Goal: Transaction & Acquisition: Book appointment/travel/reservation

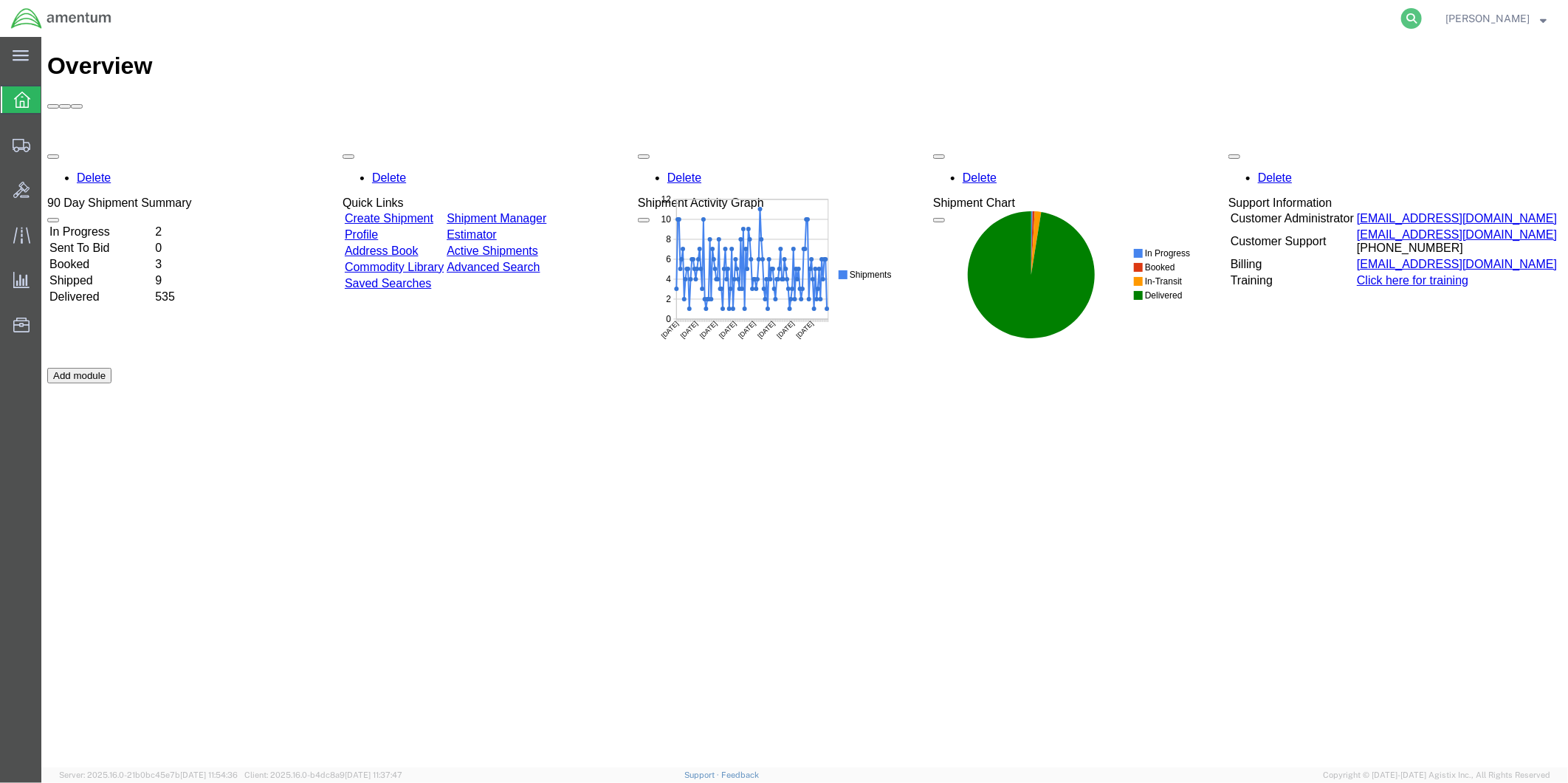
click at [1422, 16] on icon at bounding box center [1410, 18] width 20 height 20
paste input "DCO-25227-166924"
type input "DCO-25227-166924"
click at [1418, 19] on icon at bounding box center [1410, 18] width 20 height 20
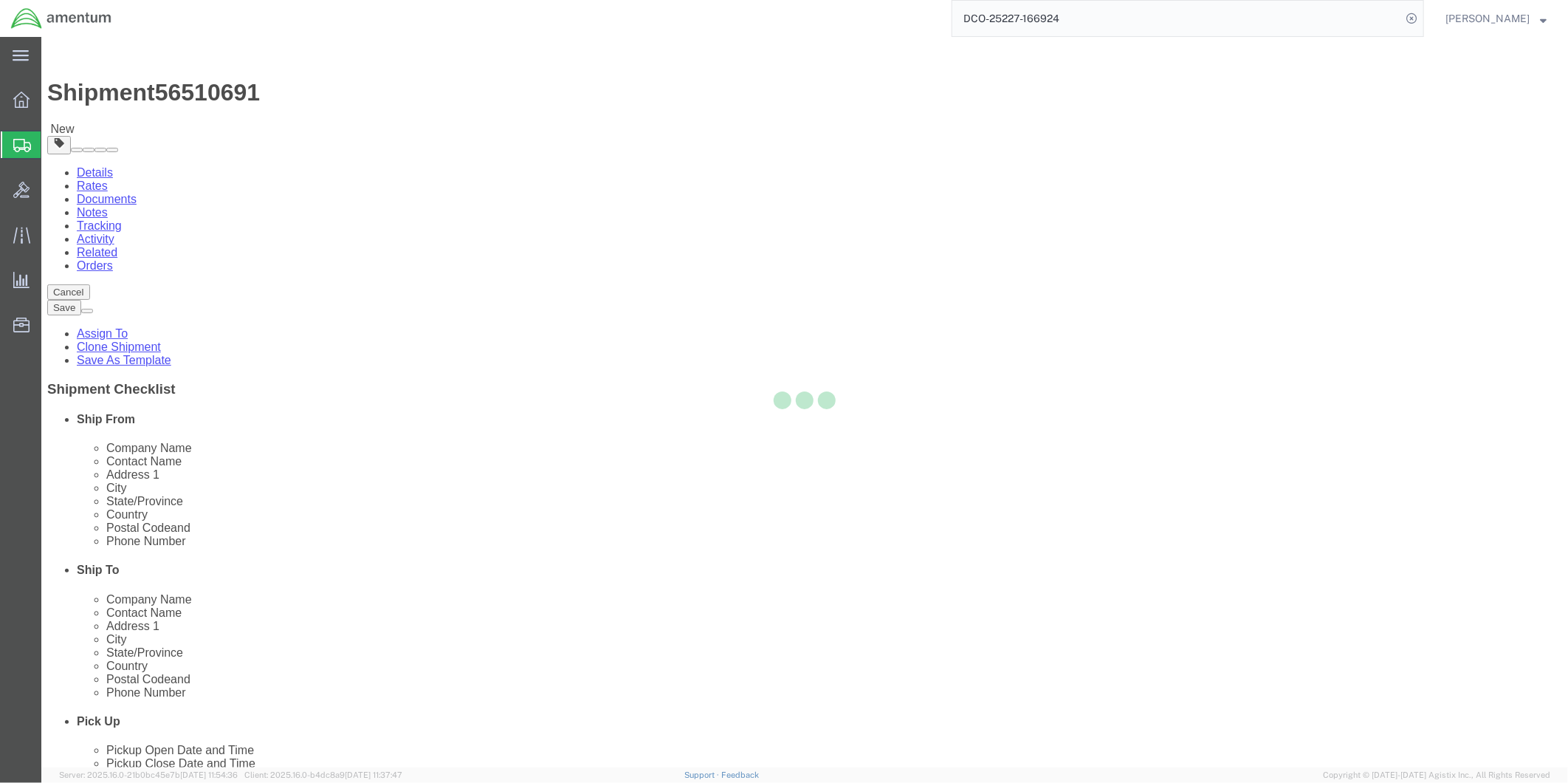
select select "49951"
select select
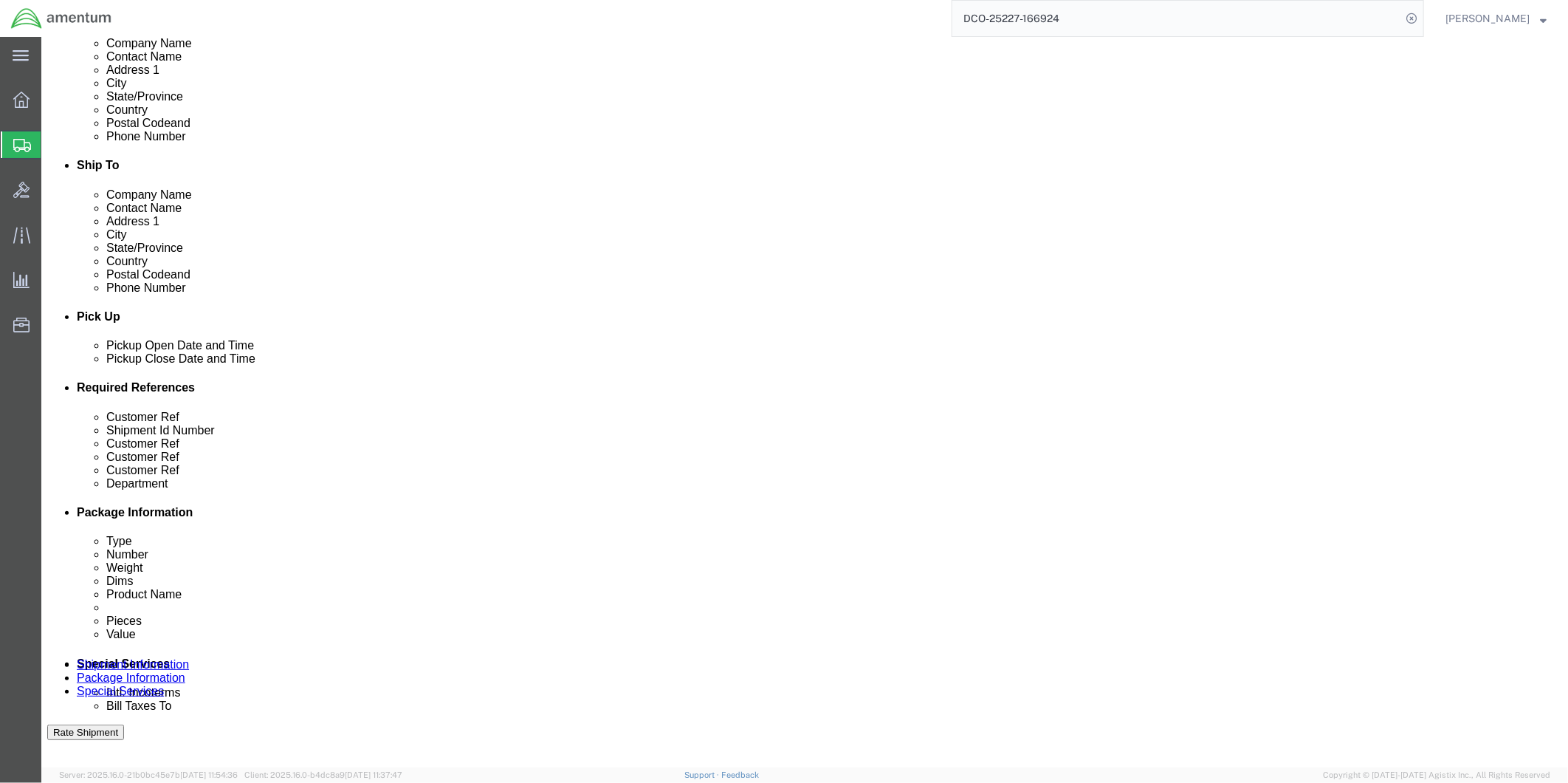
scroll to position [410, 0]
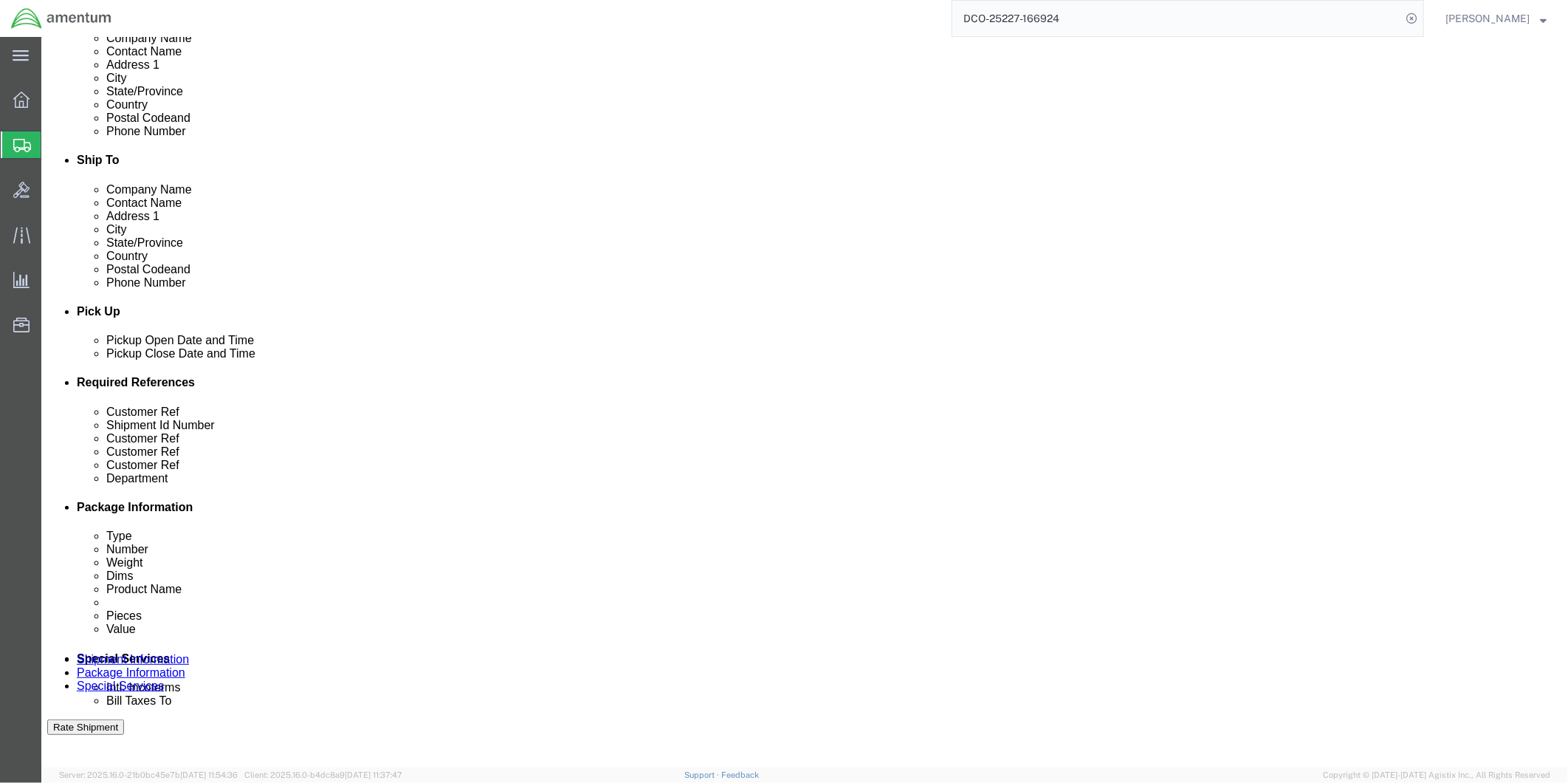
click div "[DATE] 11:28 AM"
type input "2:00 PM"
click button "Apply"
click div "[DATE] 4:00 PM"
type input "4:30 PM"
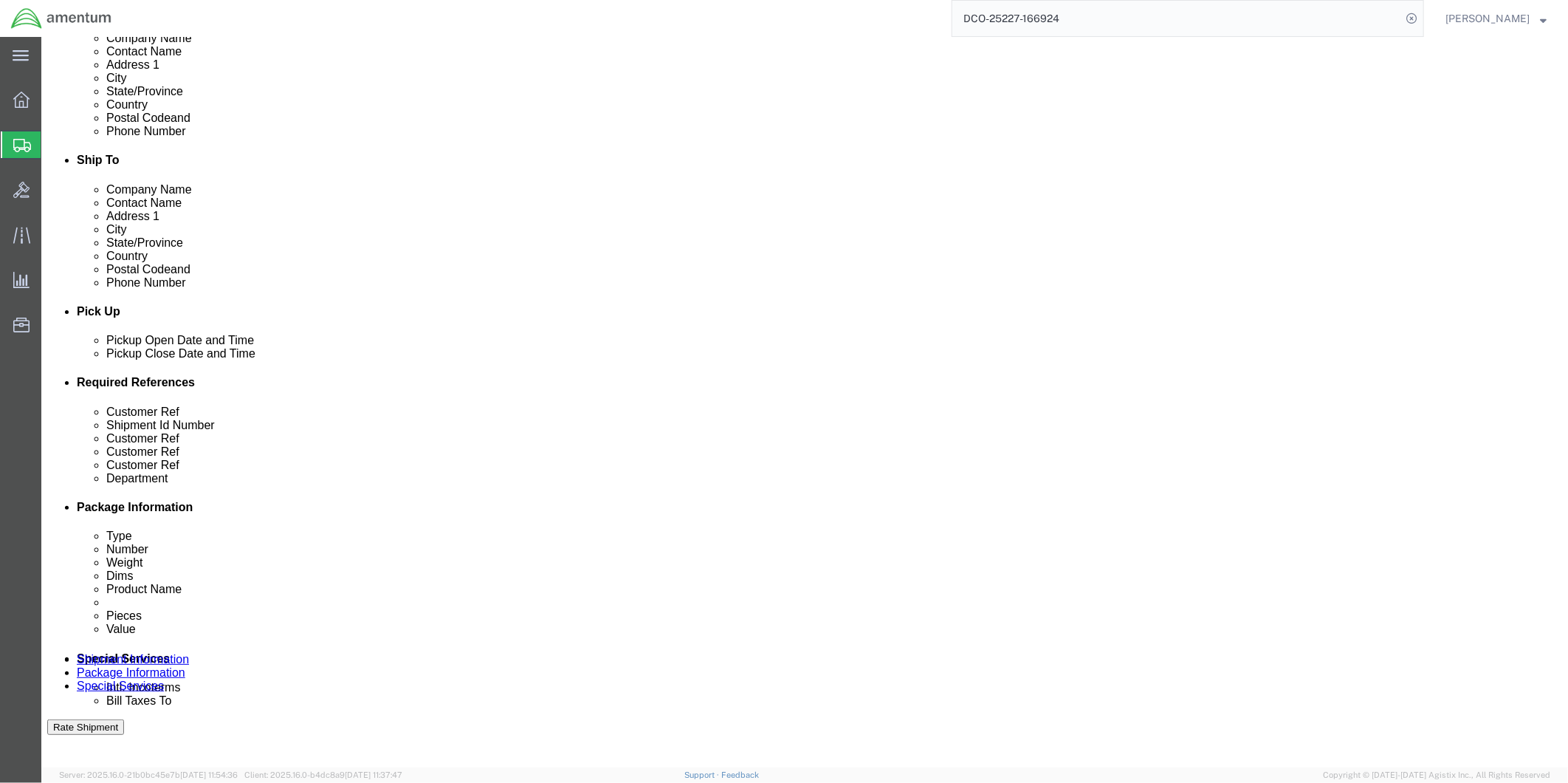
click button "Apply"
click div "[DATE] 10:00 AM"
type input "9:00 AM"
click button "Apply"
click div "[DATE] 11:00 AM"
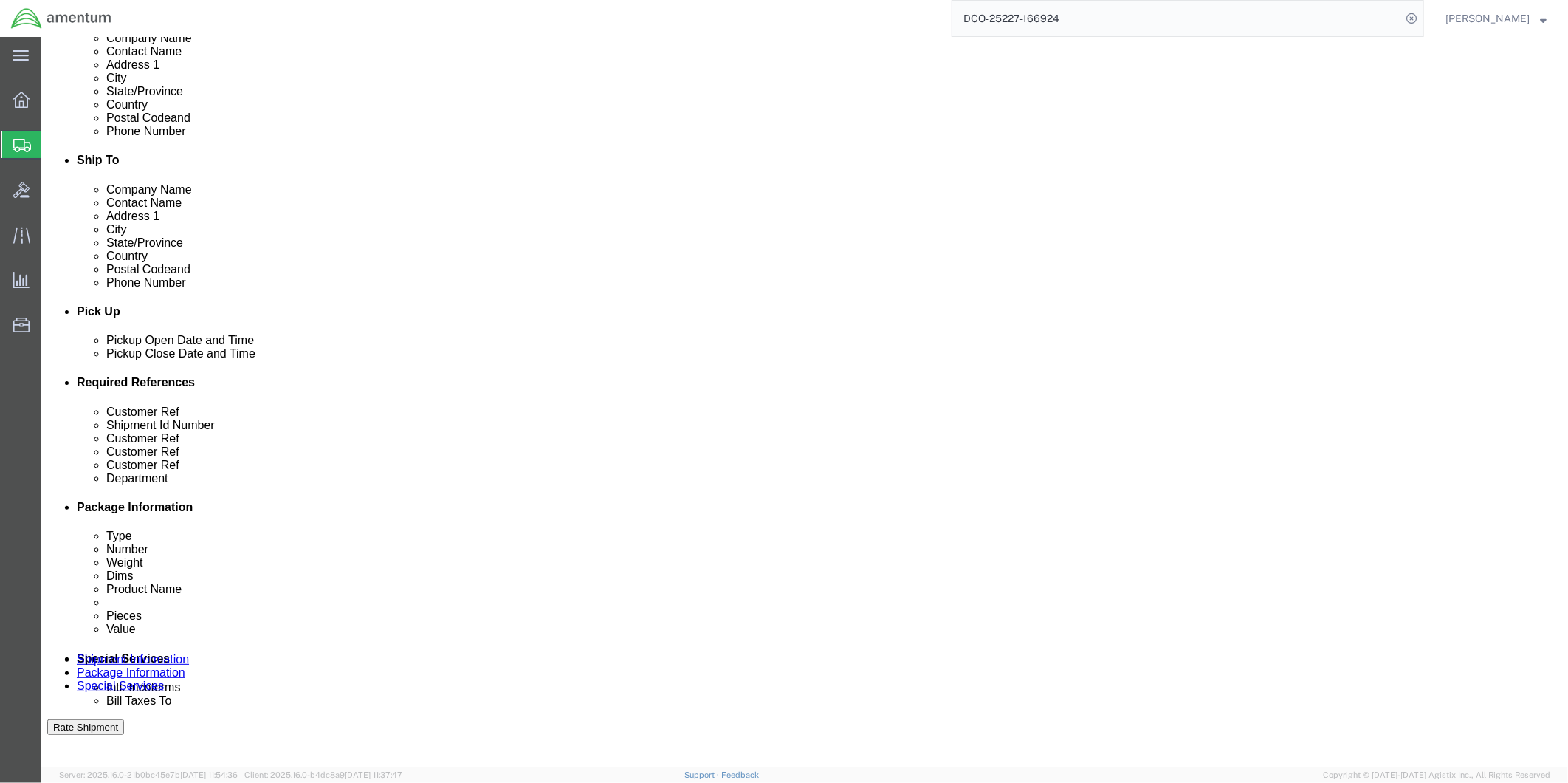
type input "4:00 PM"
click button "Apply"
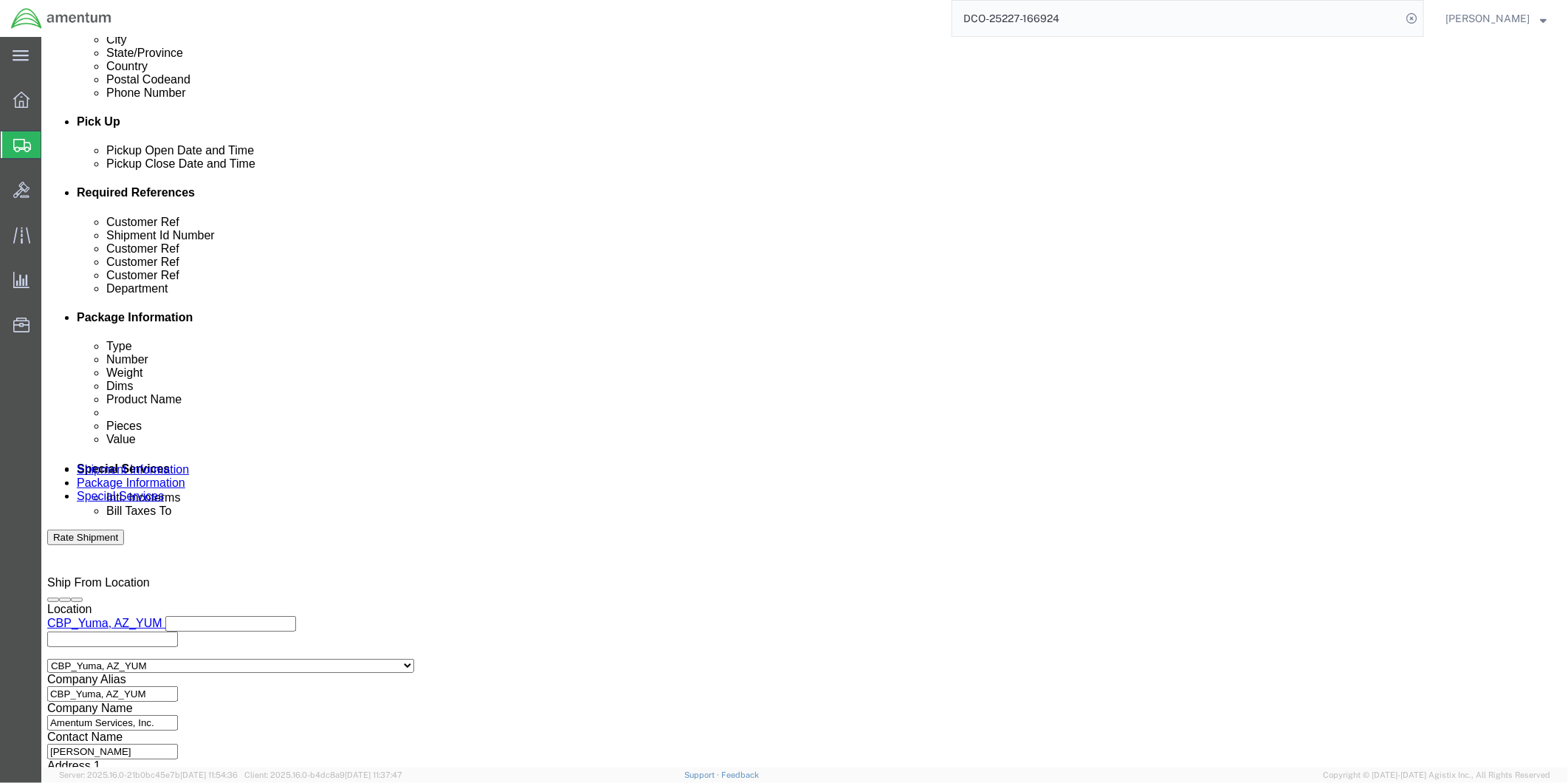
click button "Continue"
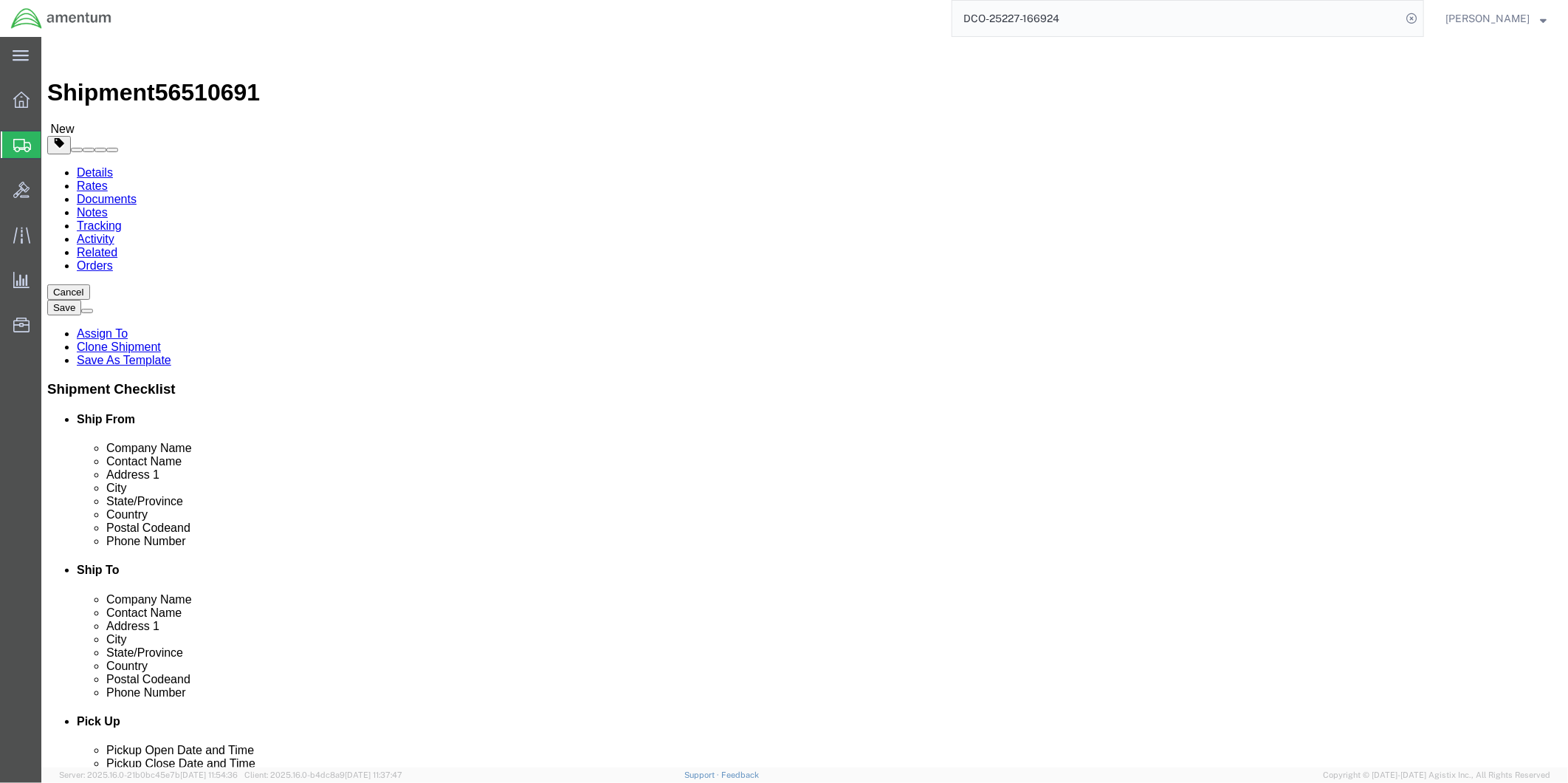
click link "Add Content"
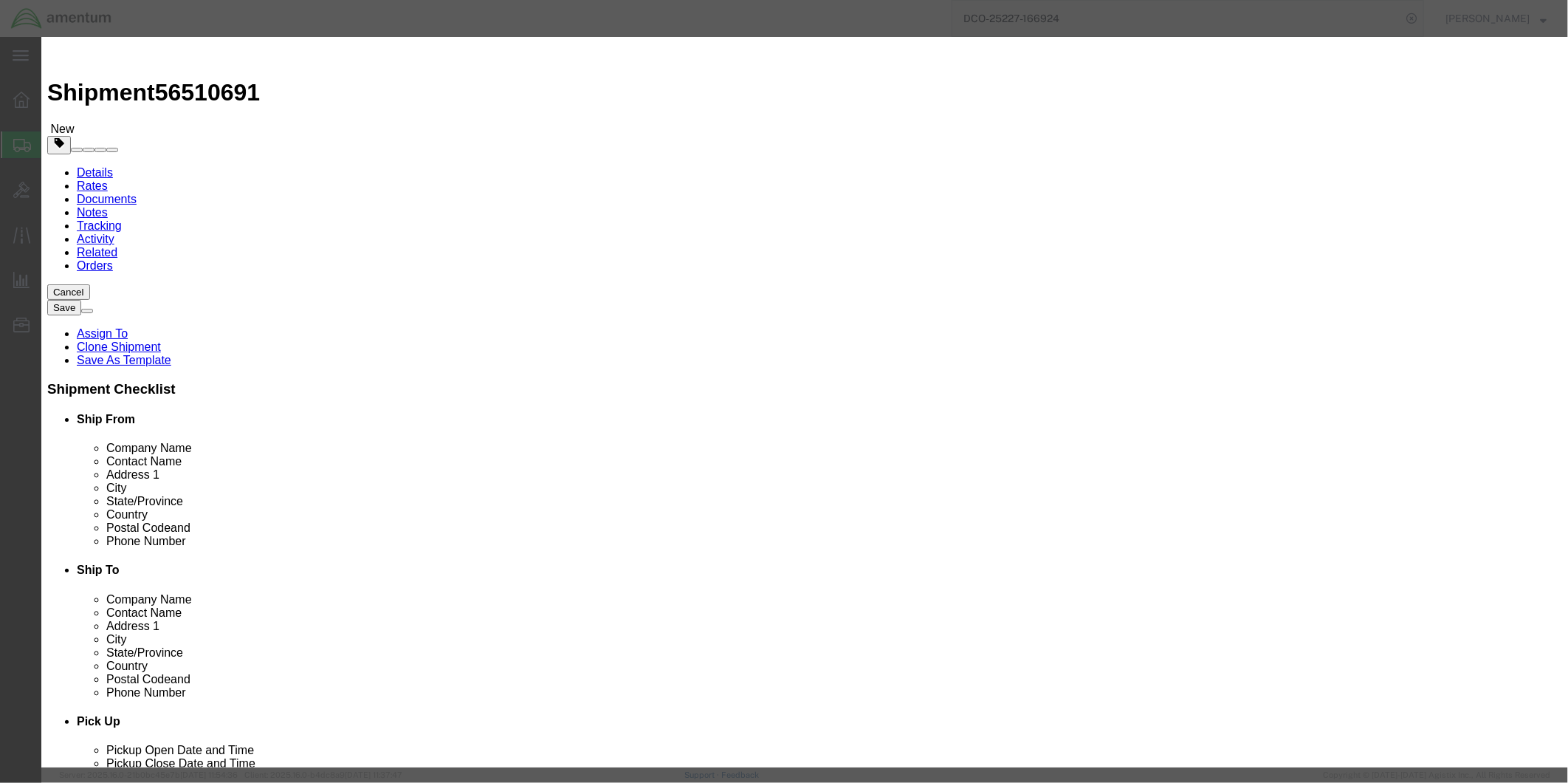
click input "text"
drag, startPoint x: 628, startPoint y: 113, endPoint x: 510, endPoint y: 111, distance: 118.0
click input "BATTERY CHARGER"
type input "BATTERY CHARGER"
click textarea
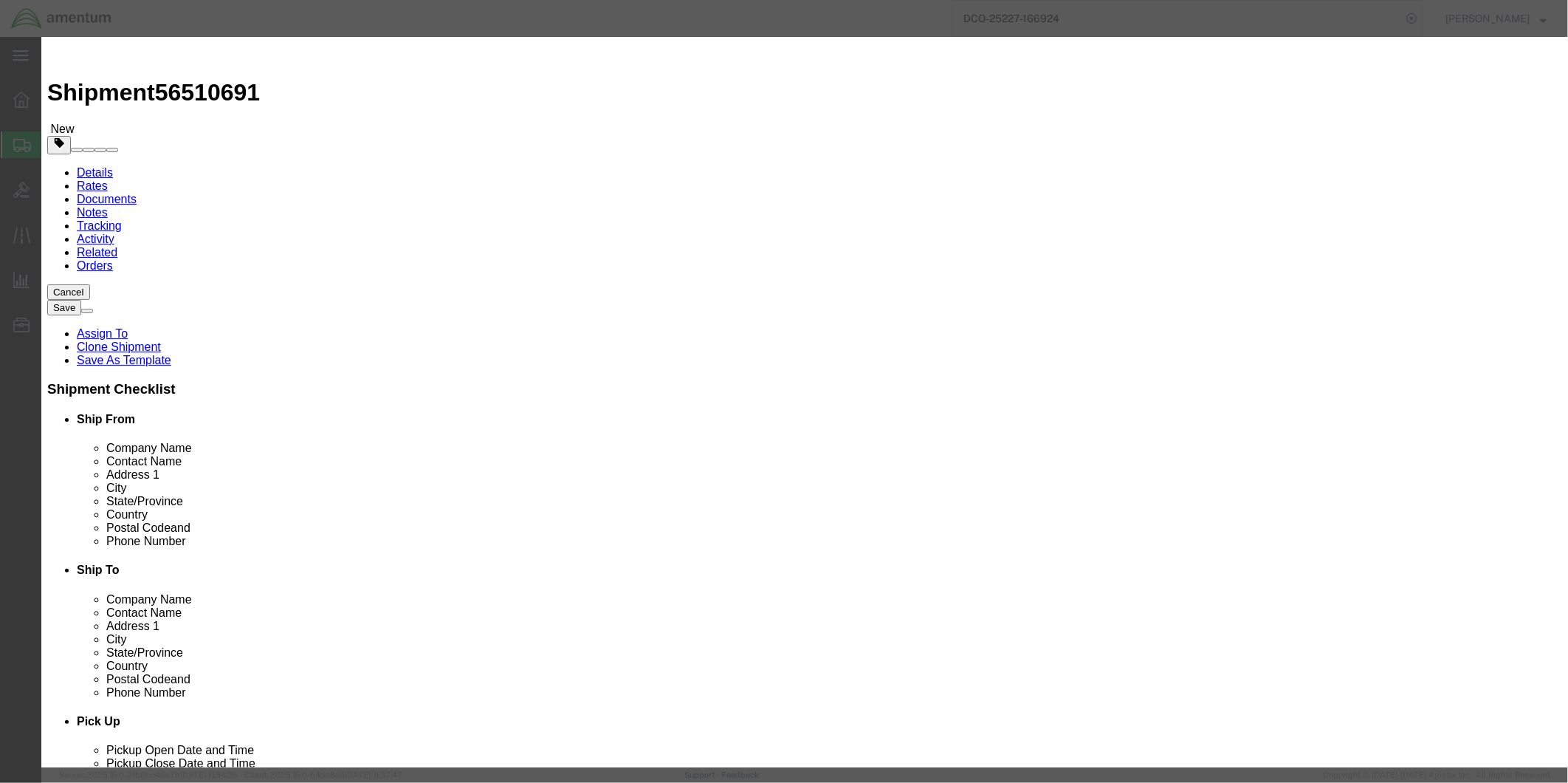
paste textarea "BATTERY CHARGER"
type textarea "BATTERY CHARGER"
drag, startPoint x: 524, startPoint y: 147, endPoint x: 507, endPoint y: 146, distance: 17.0
click input "0"
type input "1"
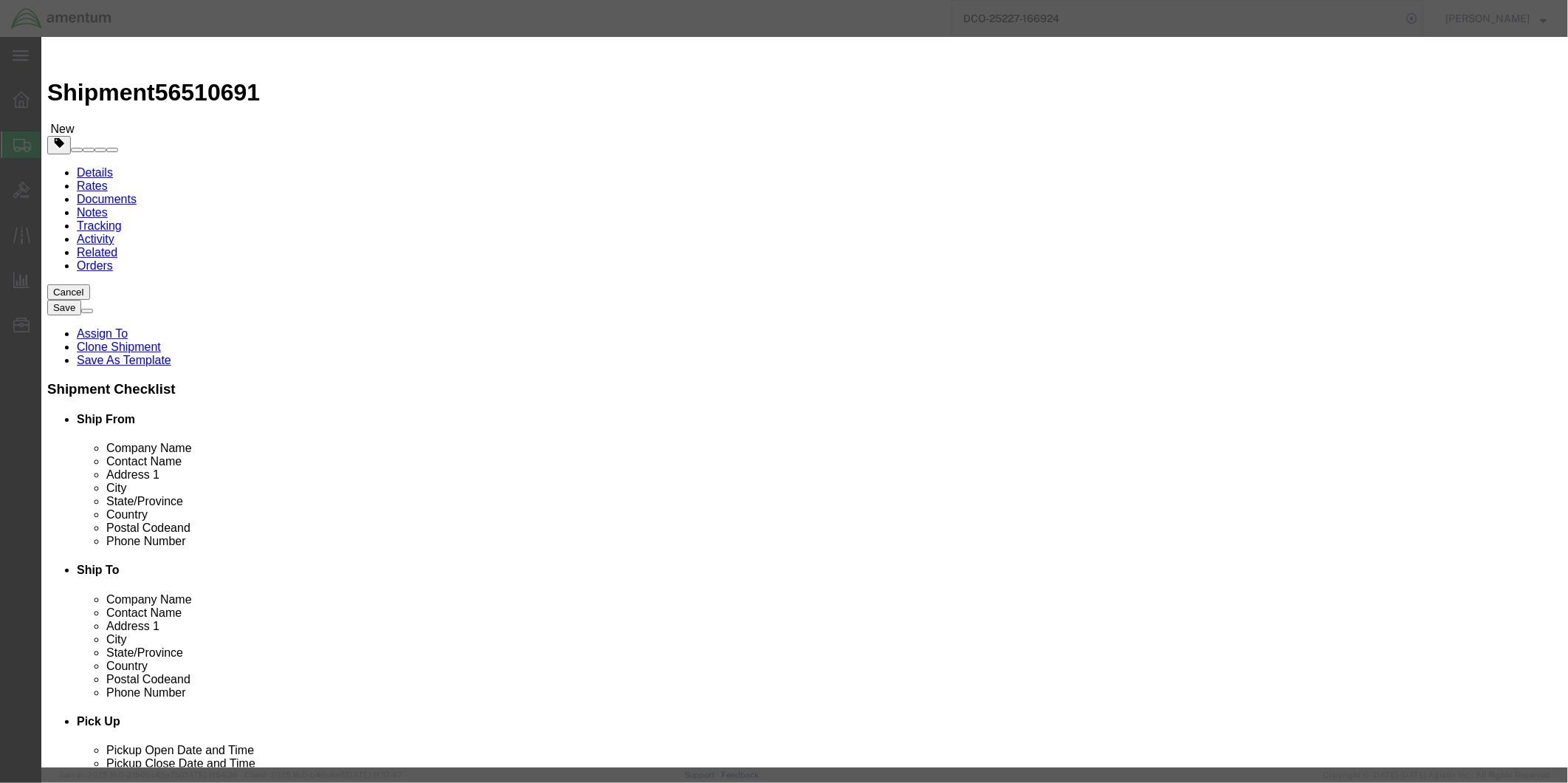
click div "Commodity library Product Name BATTERY CHARGER BATTERY CHARGER Pieces 1 Select …"
click input "text"
type input "3910.00"
click select "Select 50 55 60 65 70 85 92.5 100 125 175 250 300 400"
select select "70"
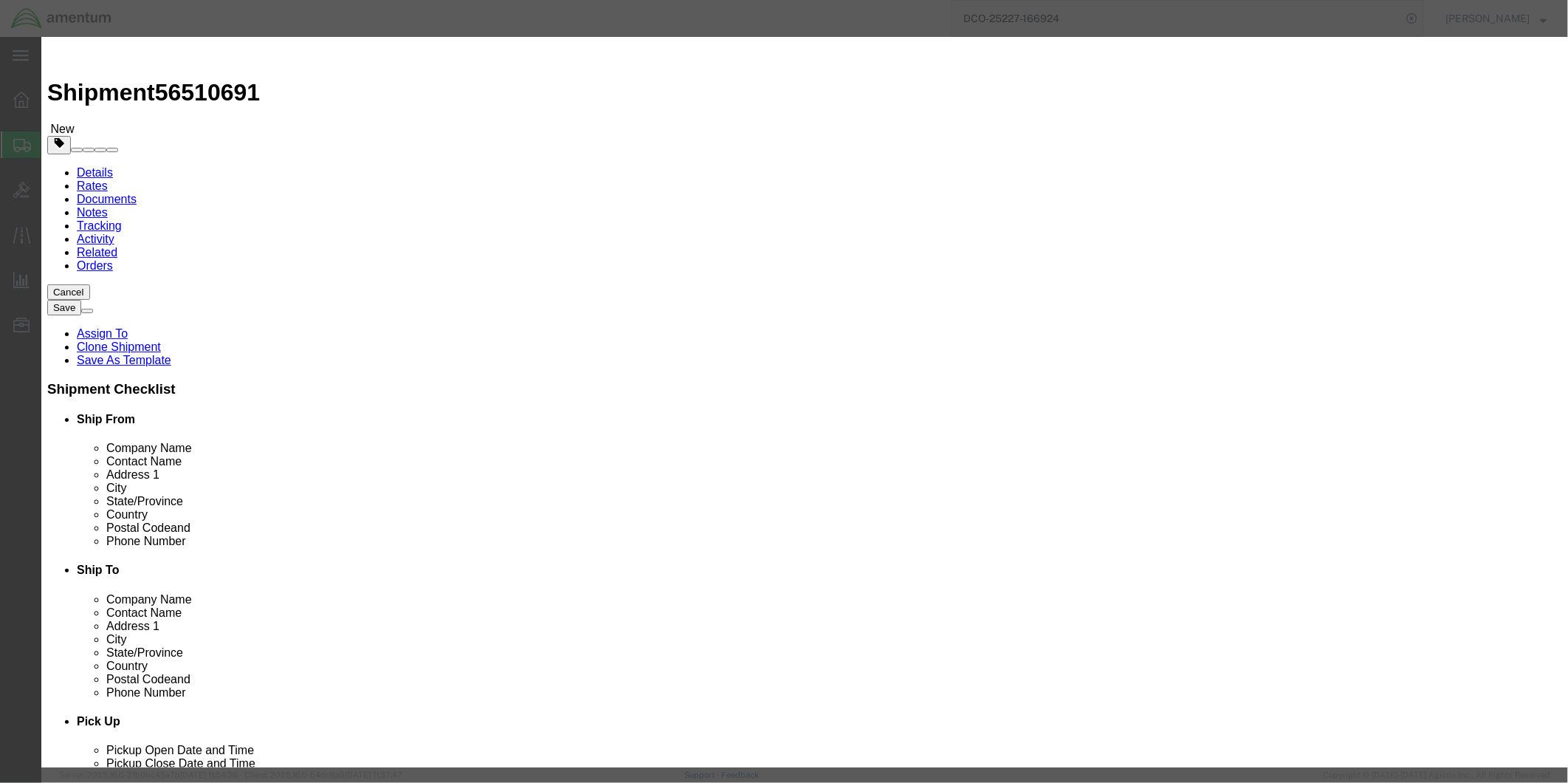
click select "Select 50 55 60 65 70 85 92.5 100 125 175 250 300 400"
click input "text"
type input "80Q53701"
click button "Save & Close"
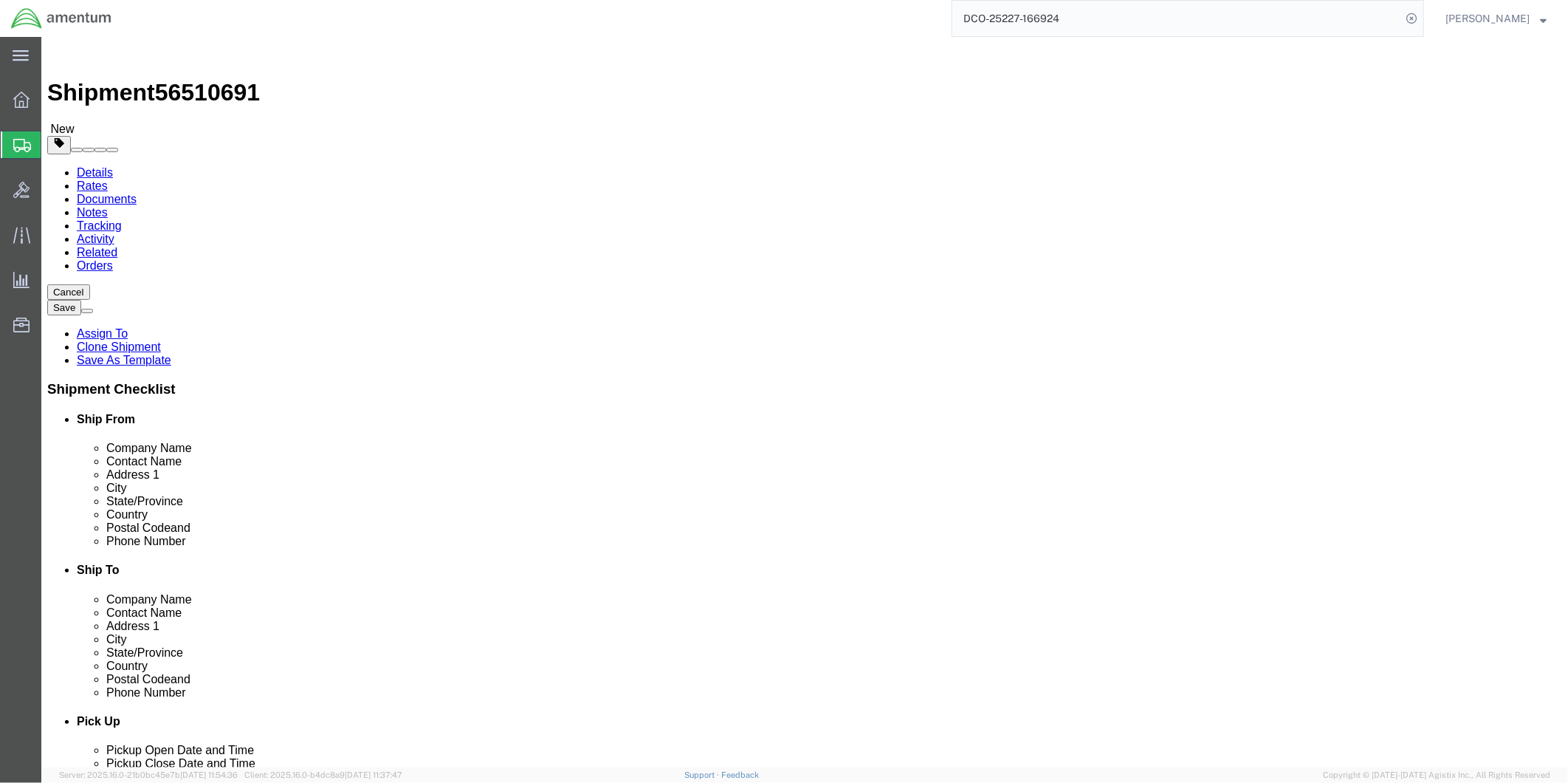
click dd "3910.00 USD"
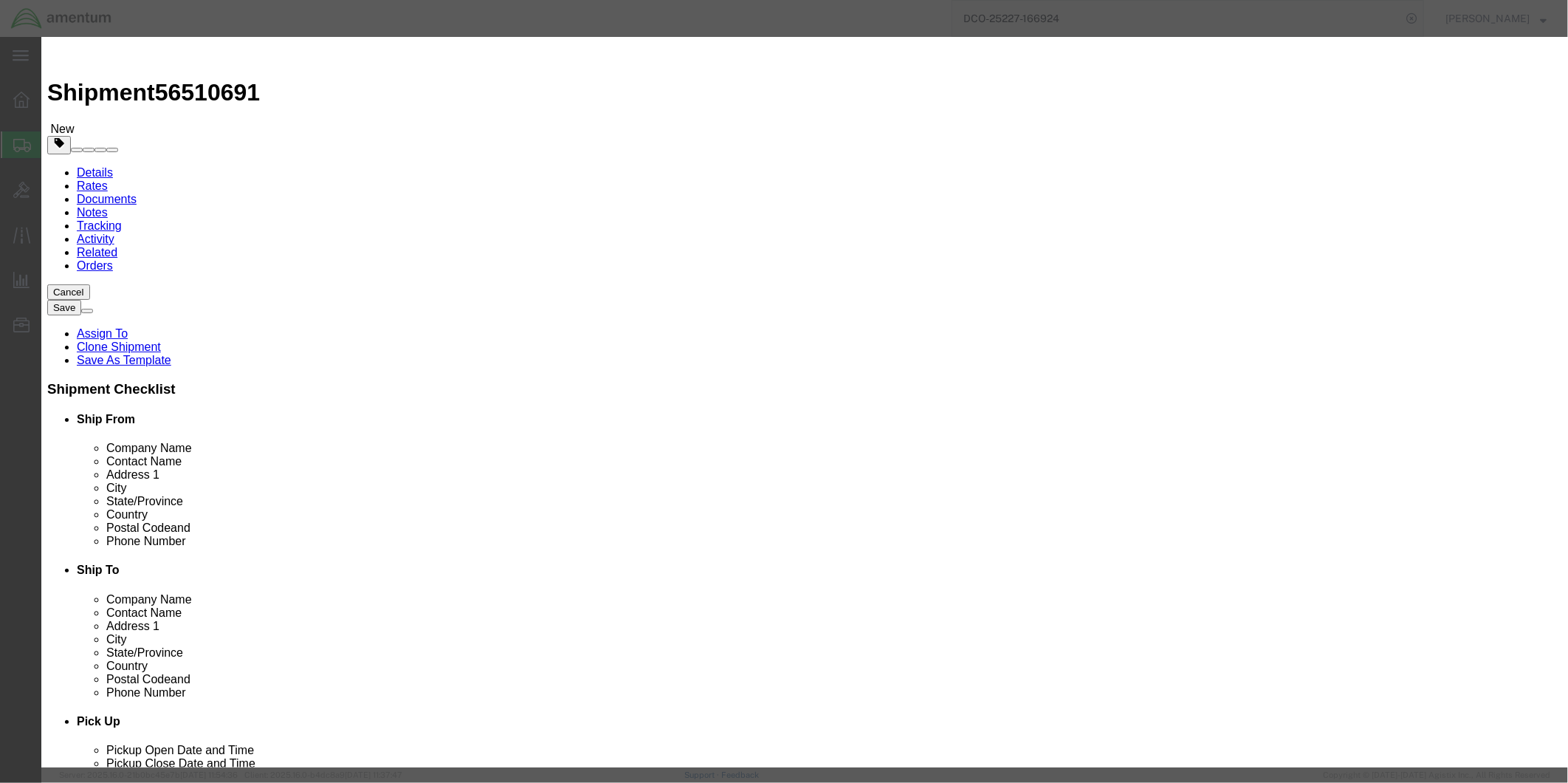
click button "Close"
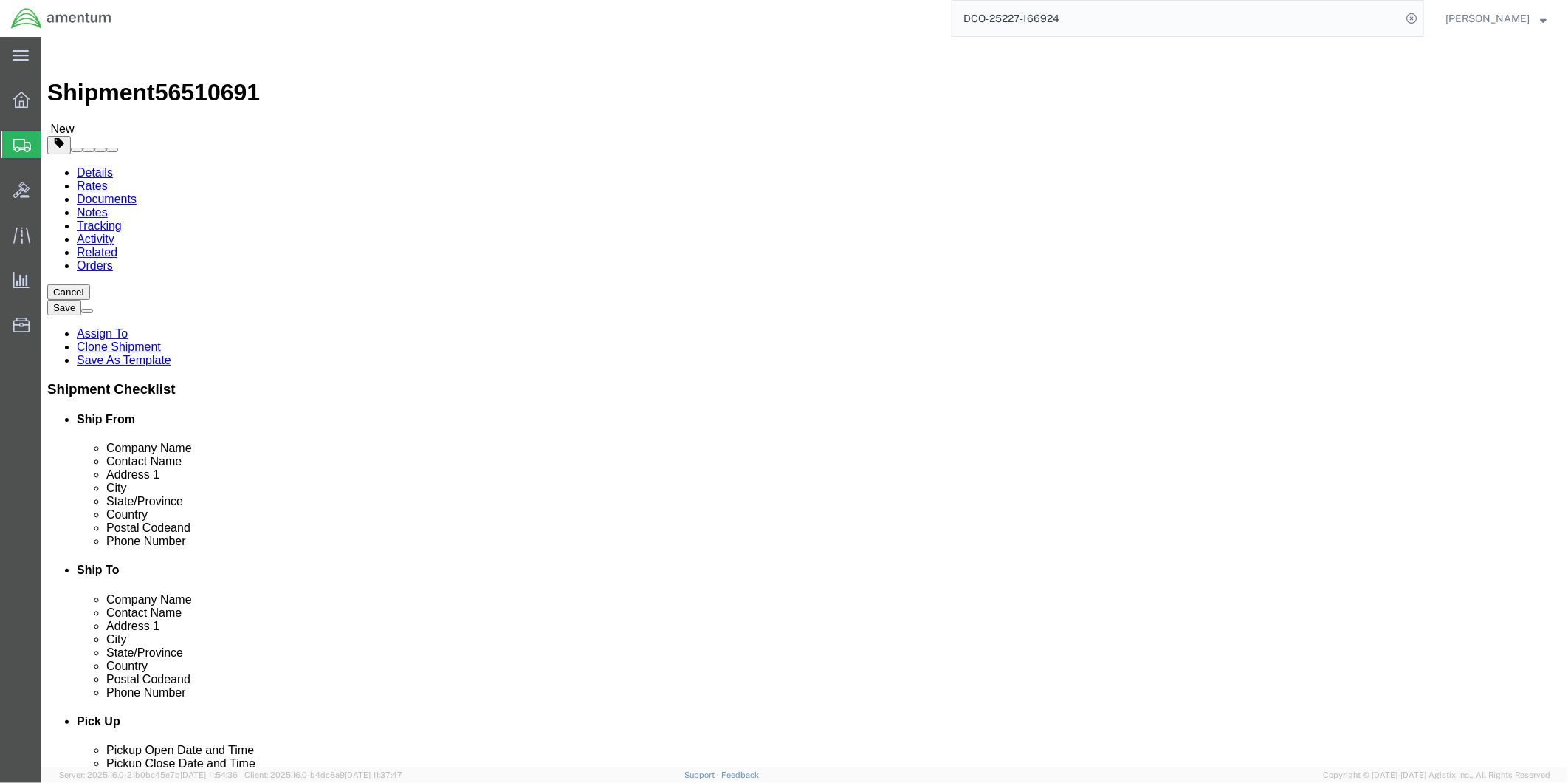
click icon
click link "Delete this content"
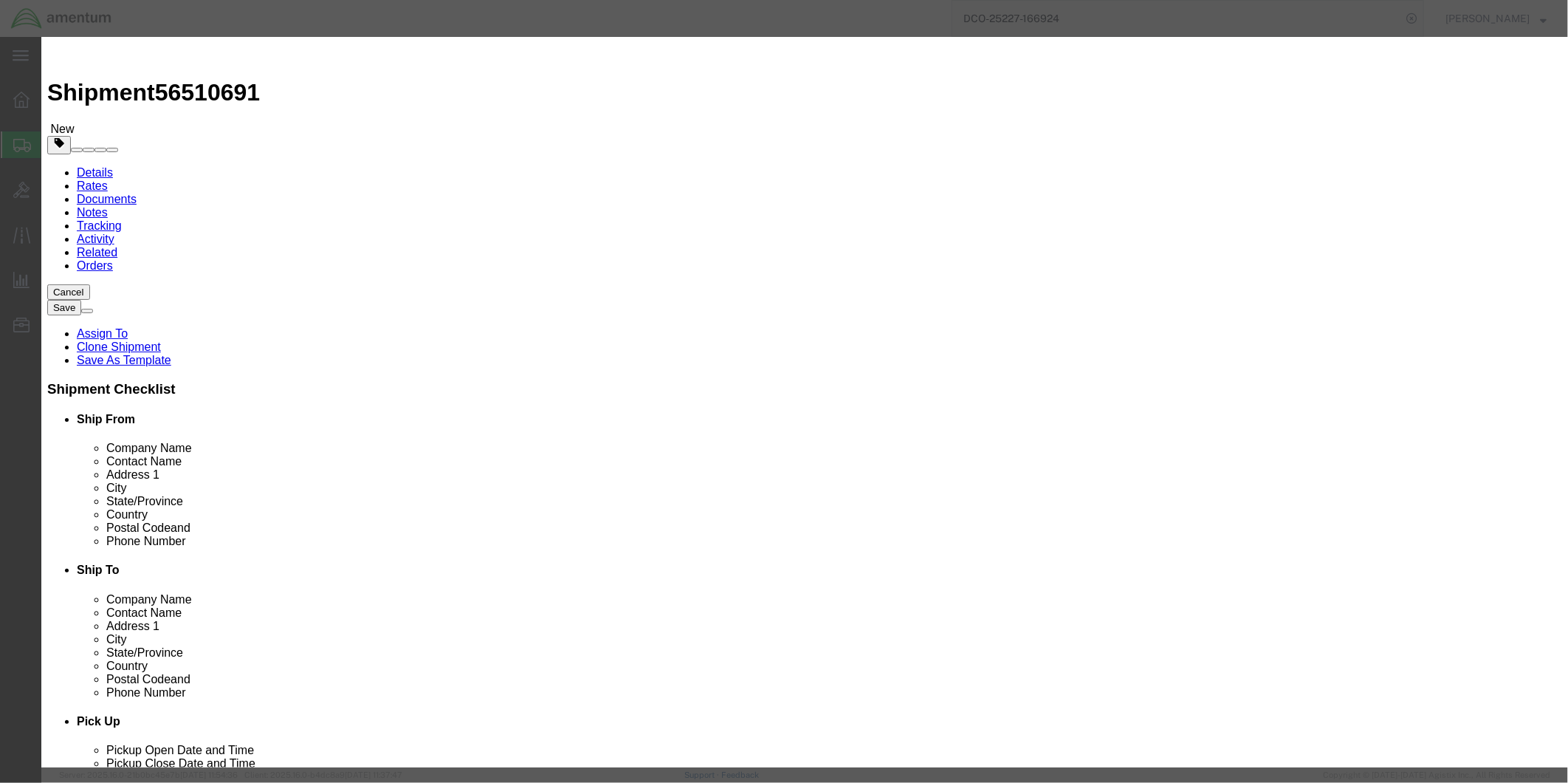
click button "Yes"
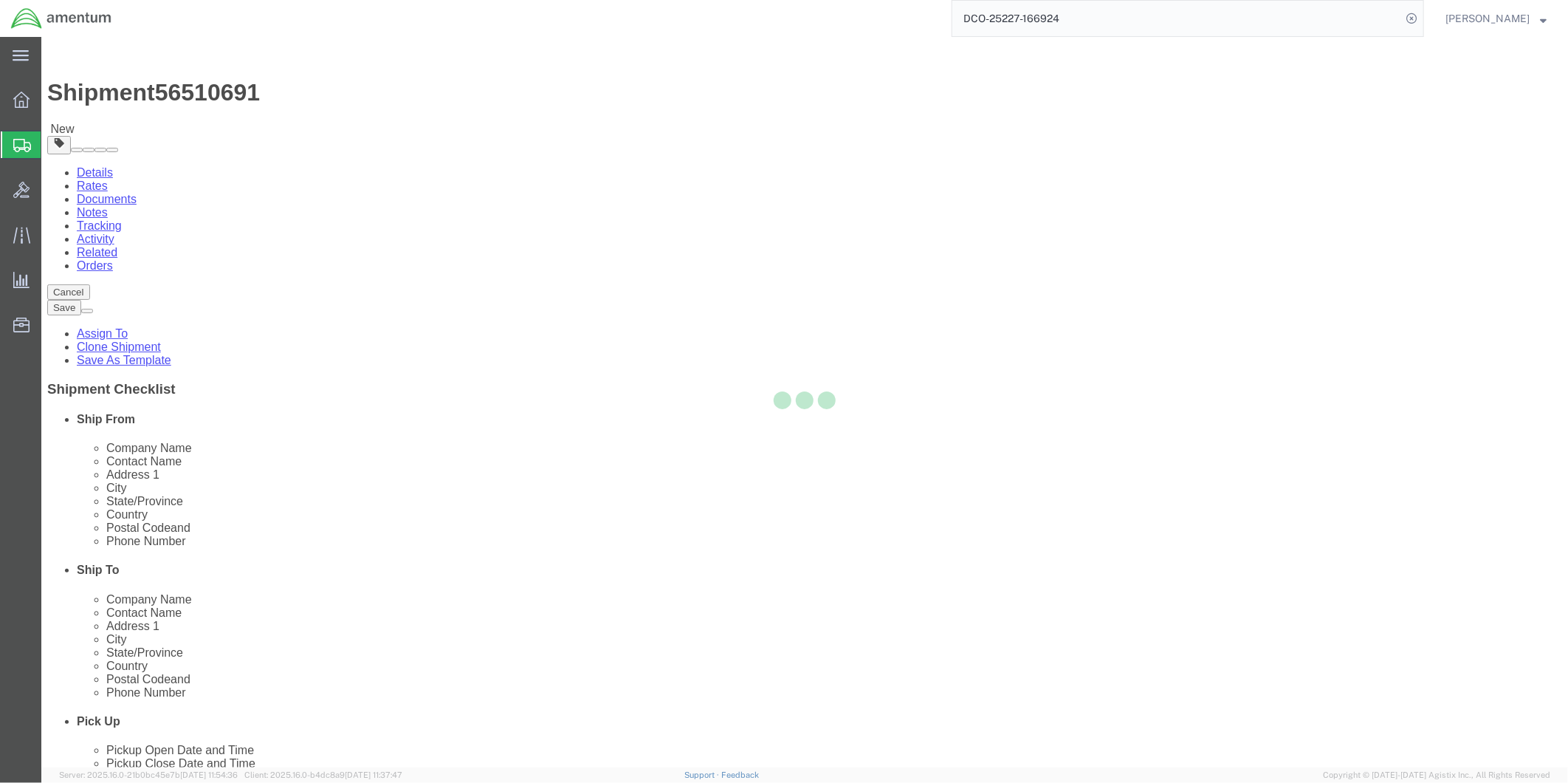
select select "CBOX"
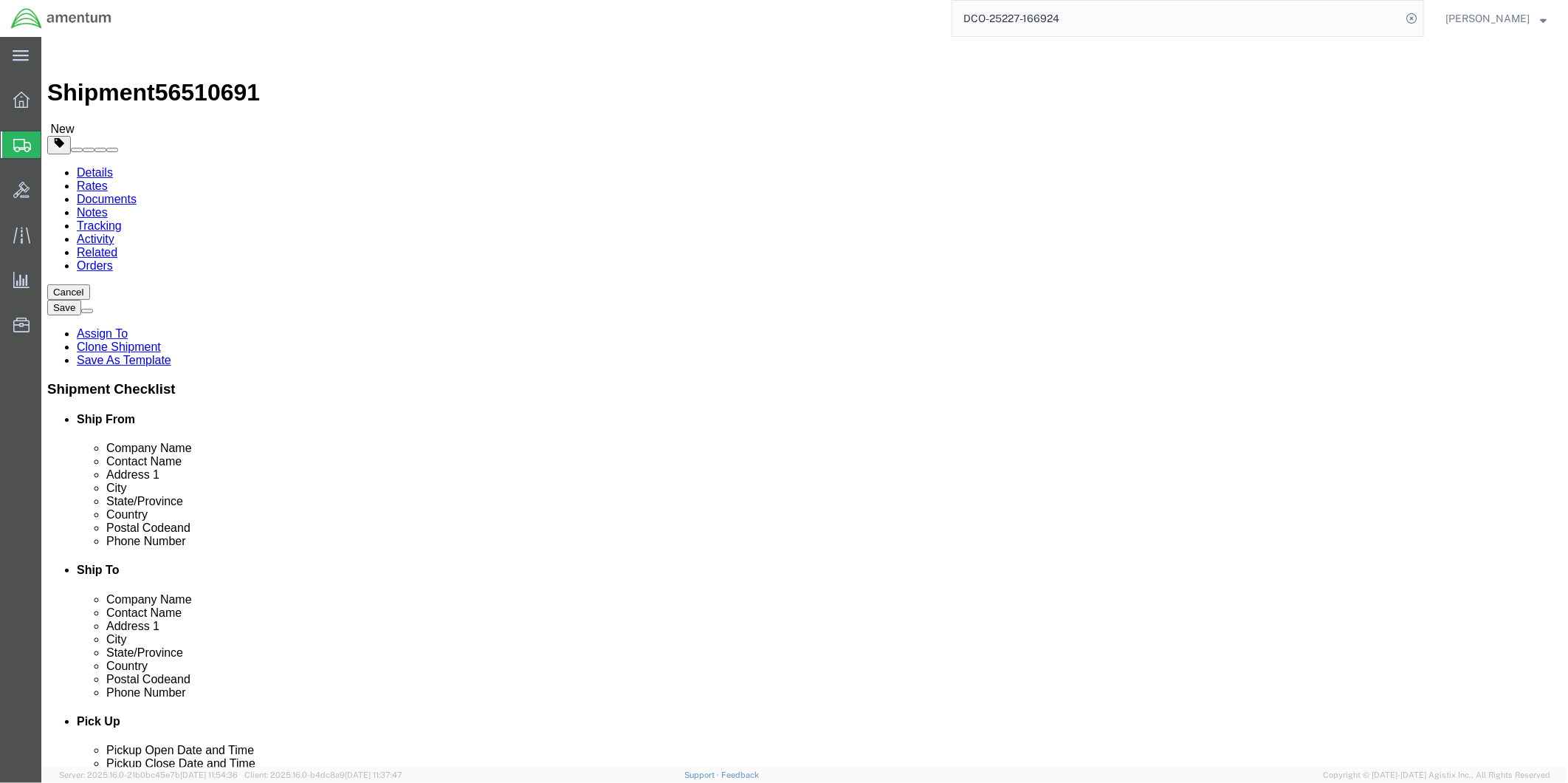
click dd "1.00 Each"
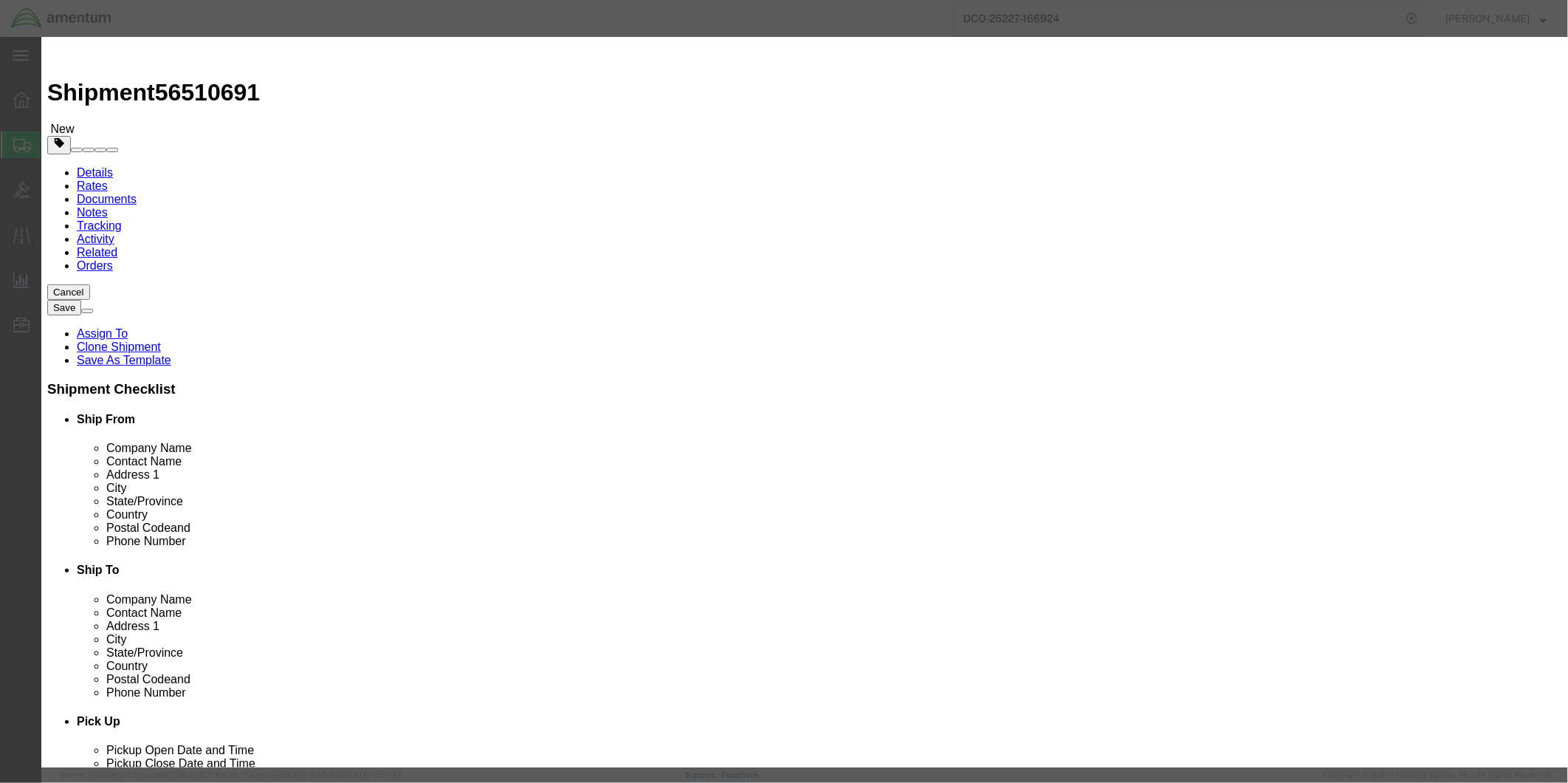
click input "text"
type input "80Q53701"
click div "GL Reference Select Account Type Activity ID Airline Appointment Number ASN Bat…"
click button "Save & Close"
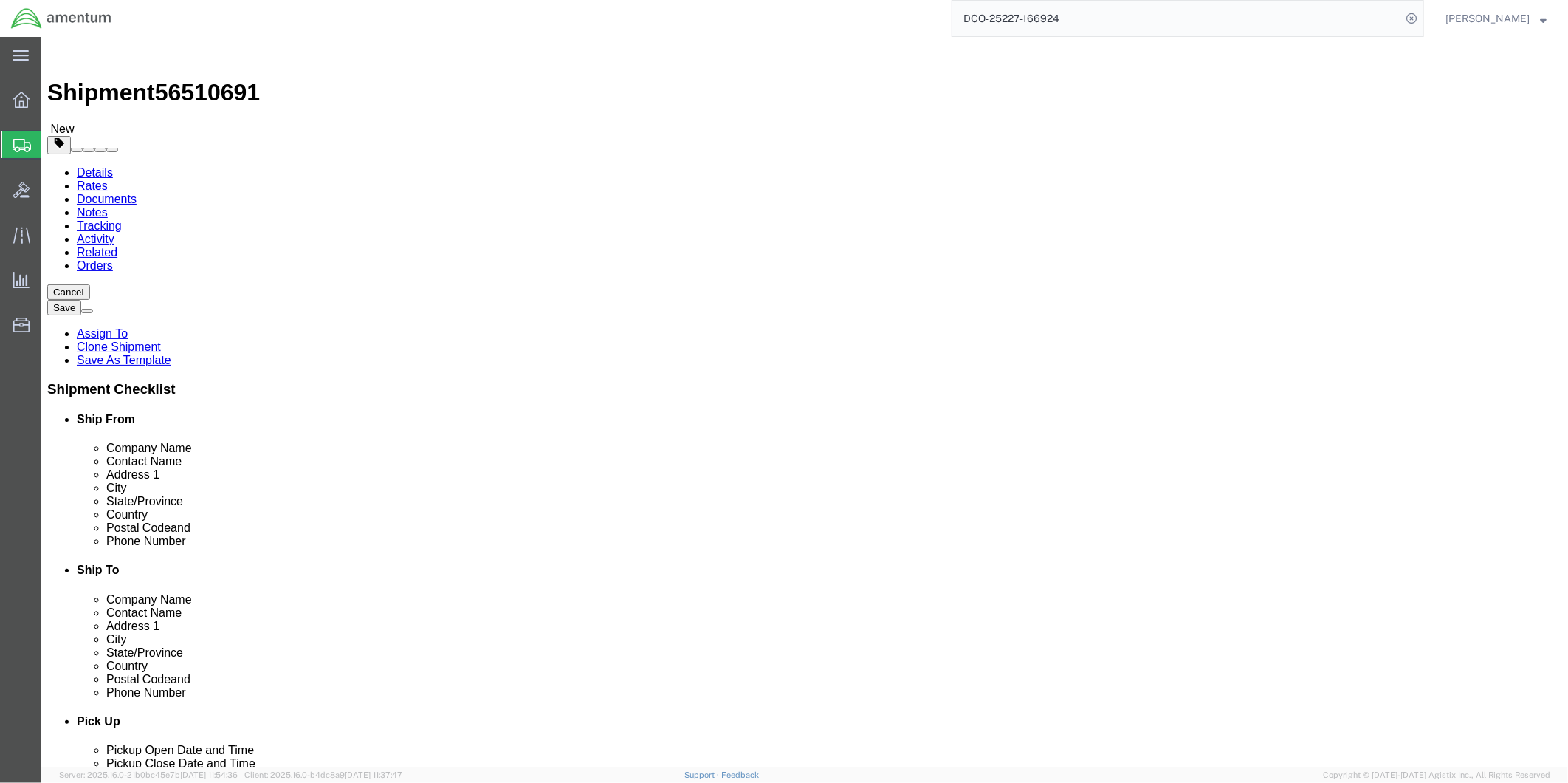
click button "Rate Shipment"
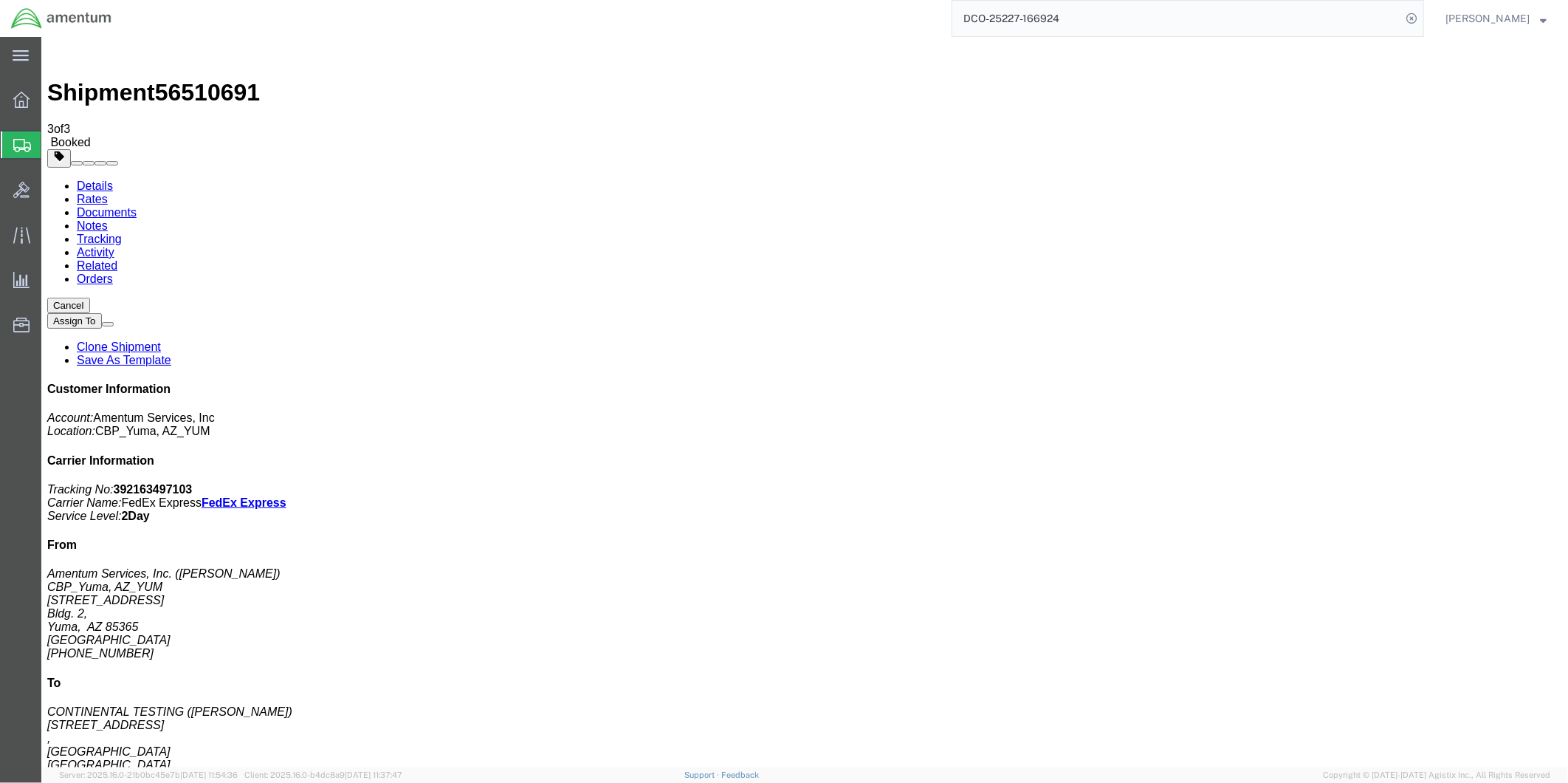
click at [83, 179] on link "Details" at bounding box center [93, 185] width 36 height 12
click link "Schedule pickup request"
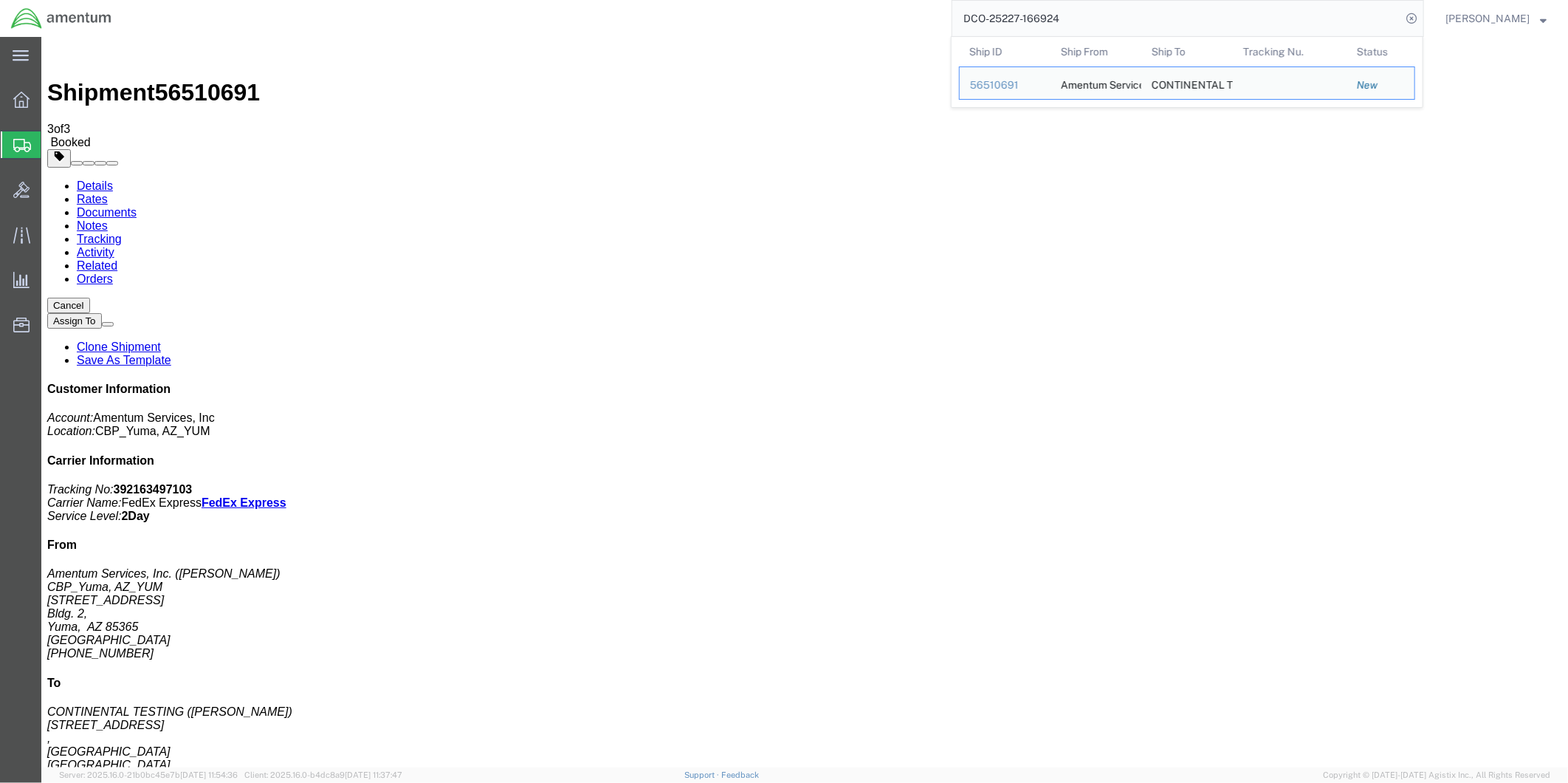
drag, startPoint x: 1141, startPoint y: 17, endPoint x: 951, endPoint y: 26, distance: 190.2
click at [951, 26] on div "DCO-25227-166924 Ship ID Ship From Ship To Tracking Nu. Status Ship ID 56510691…" at bounding box center [773, 19] width 1301 height 37
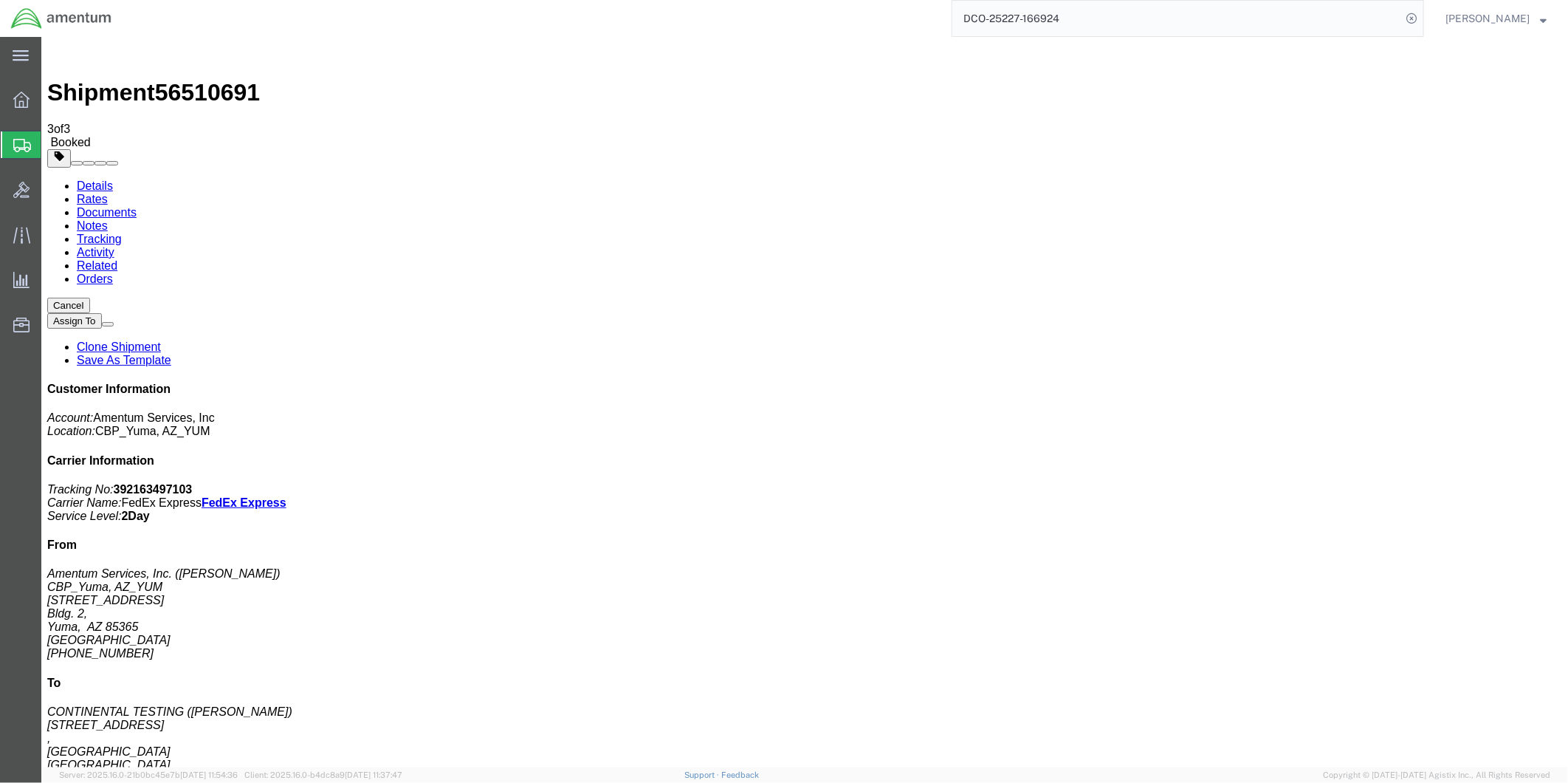
paste input "7"
type input "DCO-25227-166927"
click at [1415, 16] on icon at bounding box center [1410, 18] width 20 height 20
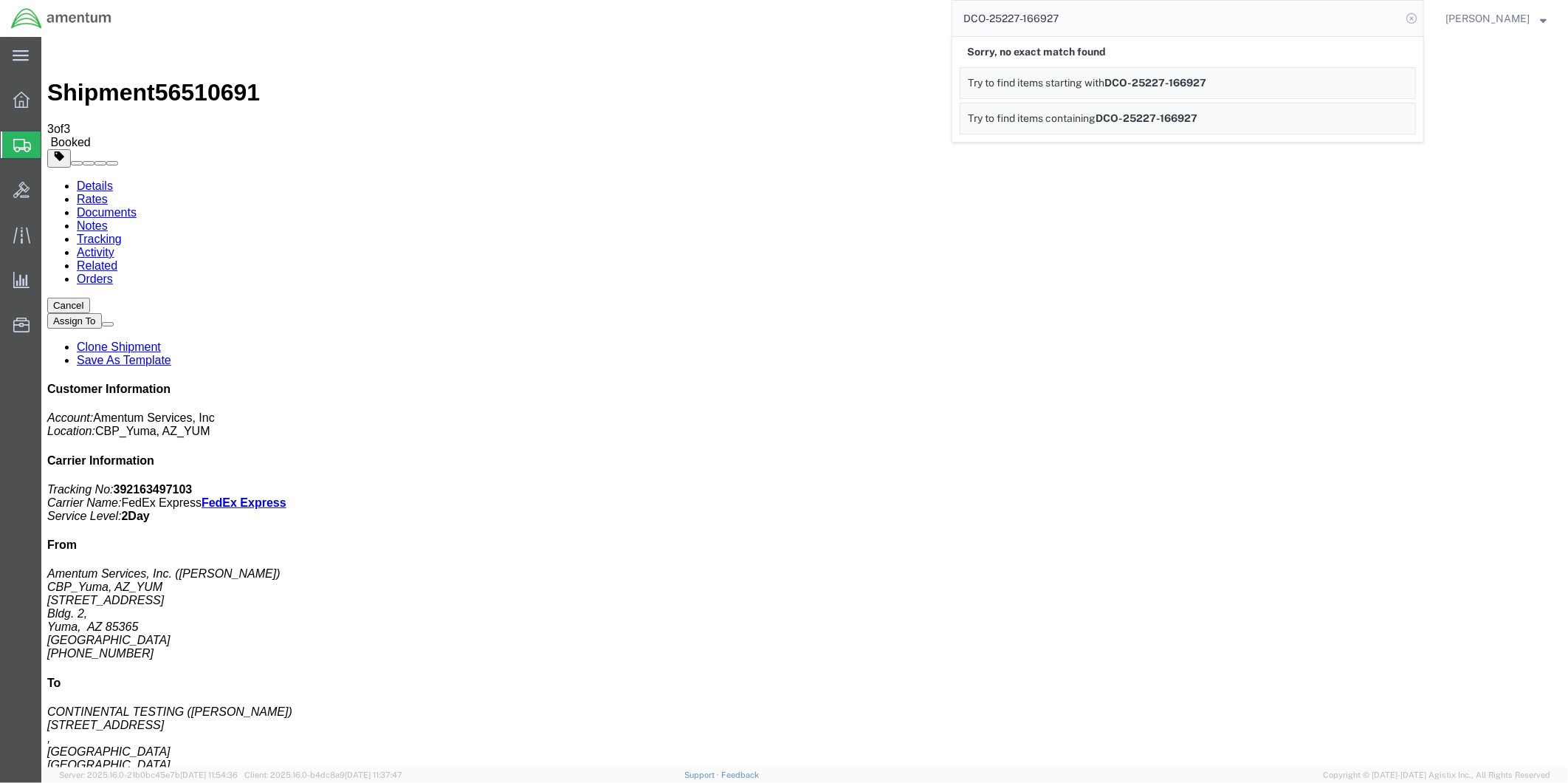
click at [1421, 13] on icon at bounding box center [1410, 18] width 20 height 20
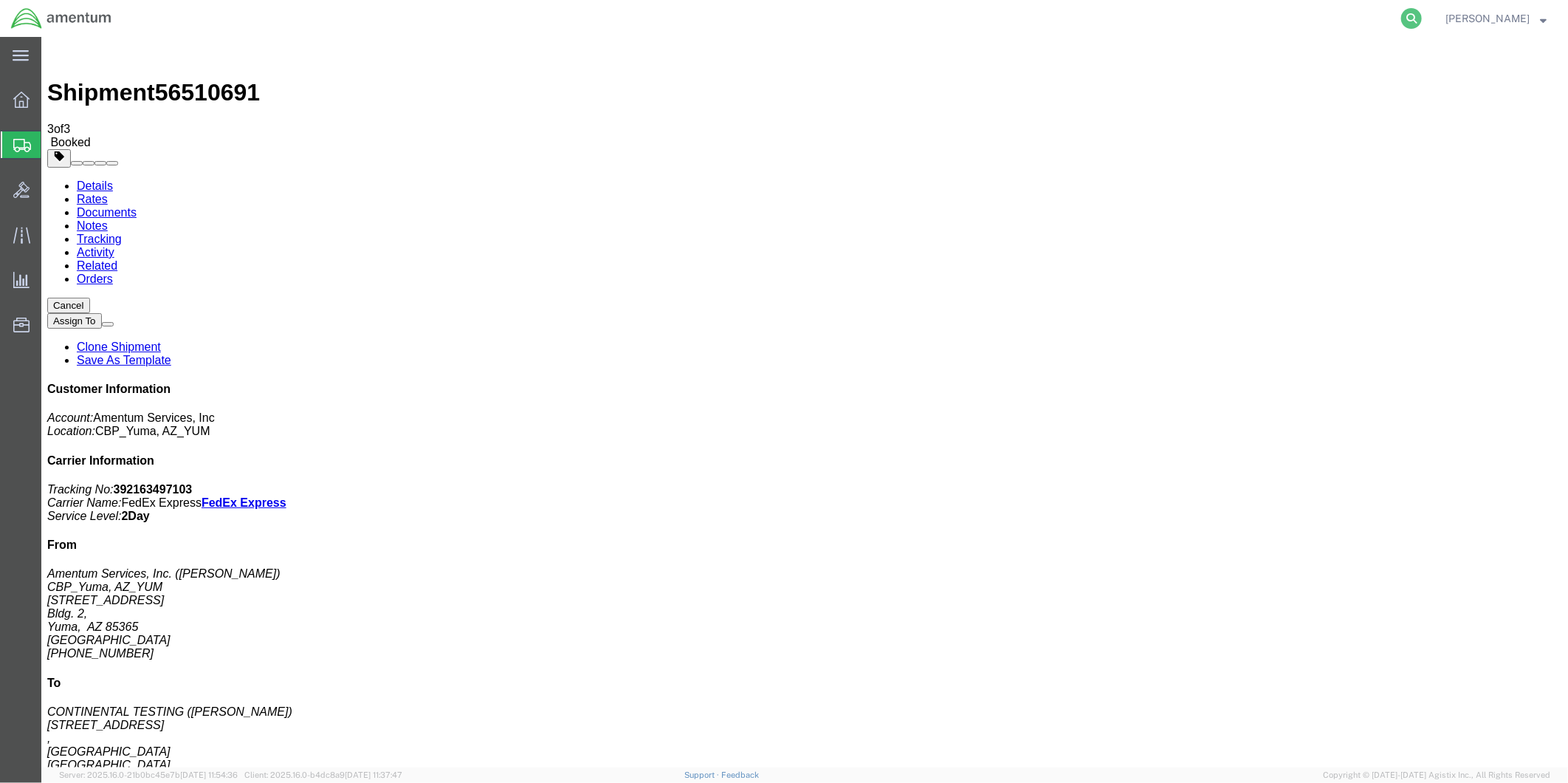
click at [1419, 19] on icon at bounding box center [1410, 18] width 20 height 20
paste input "DCO-25227-166927"
type input "DCO-25227-166927"
click at [1422, 18] on icon at bounding box center [1410, 18] width 20 height 20
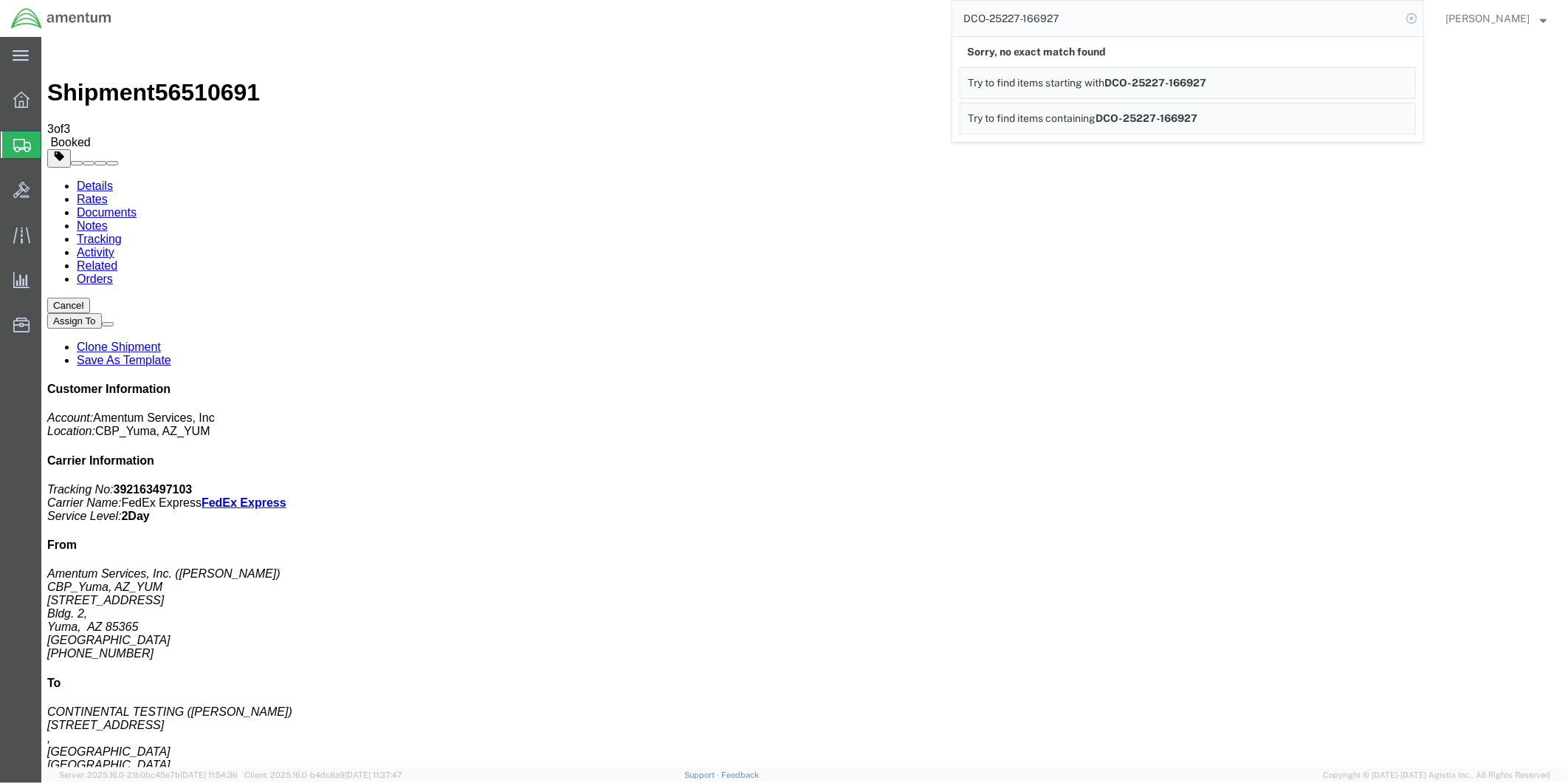
click at [1416, 20] on icon at bounding box center [1410, 18] width 20 height 20
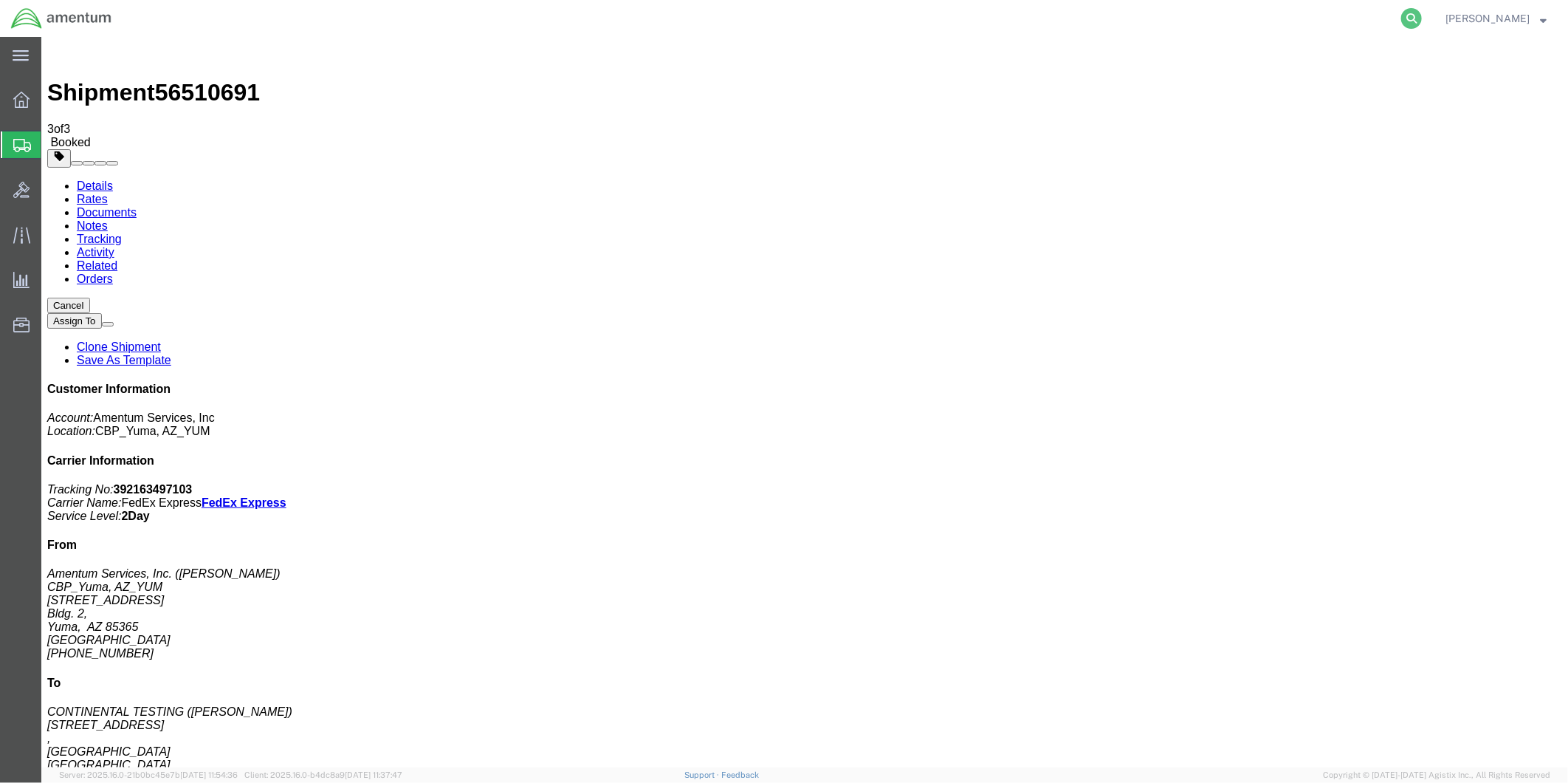
click at [1415, 22] on icon at bounding box center [1410, 18] width 20 height 20
paste input "DCO-25227-166927"
type input "DCO-25227-166927"
click at [1418, 22] on icon at bounding box center [1410, 18] width 20 height 20
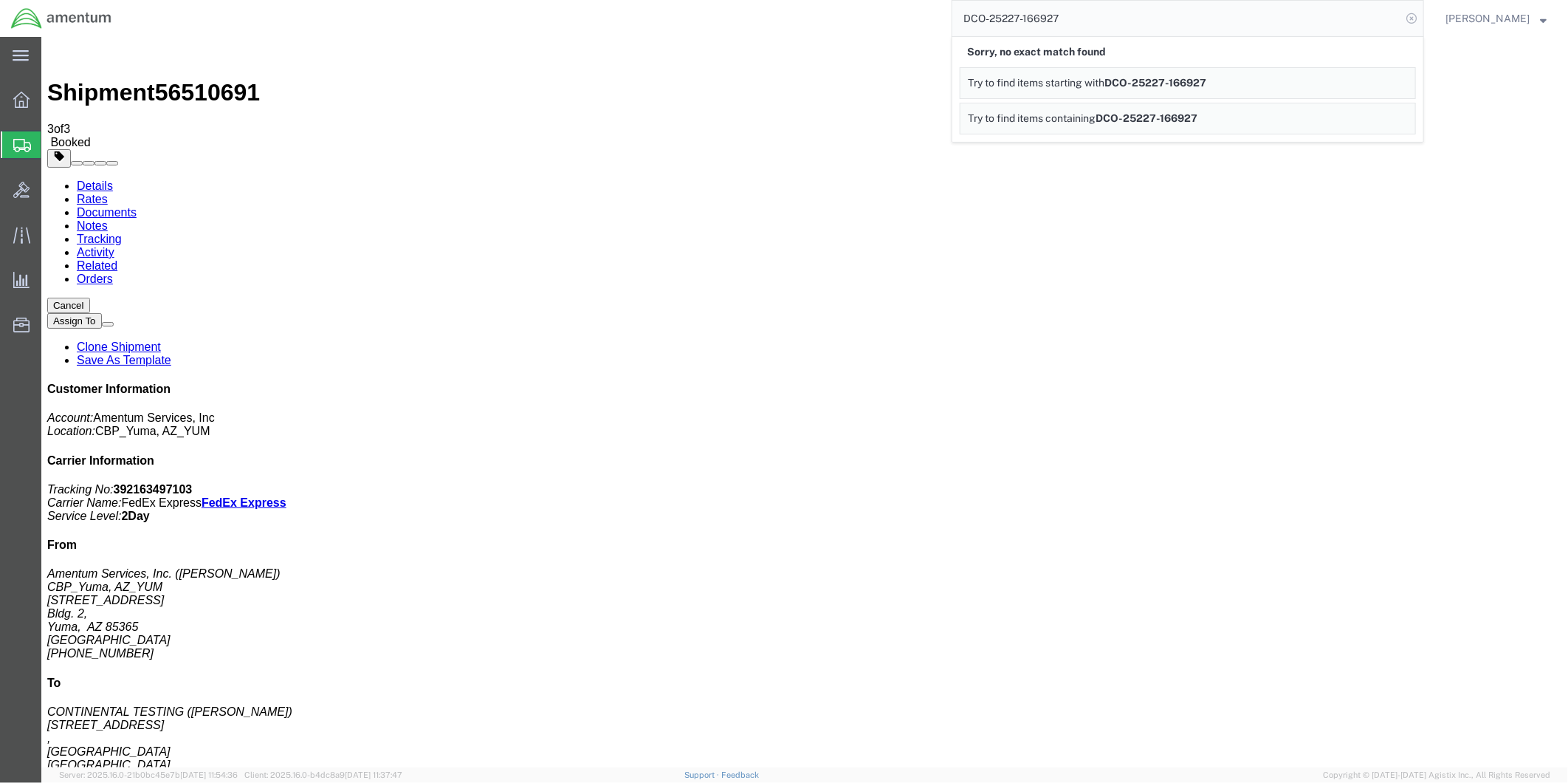
click at [1419, 17] on icon at bounding box center [1410, 18] width 20 height 20
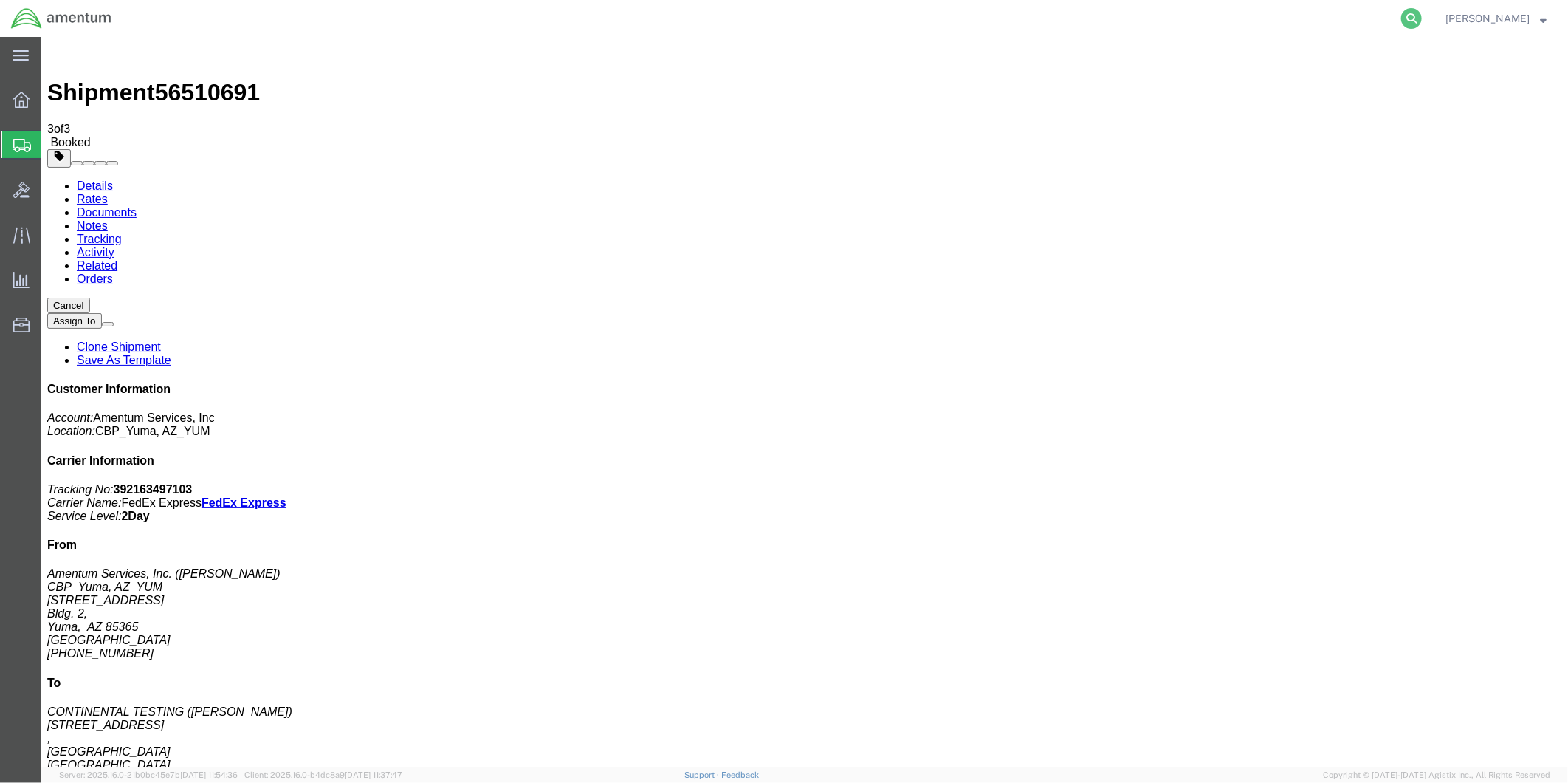
click at [1416, 17] on icon at bounding box center [1410, 18] width 20 height 20
paste input "DCO-25227-166927"
type input "DCO-25227-166927"
click at [1418, 16] on icon at bounding box center [1410, 18] width 20 height 20
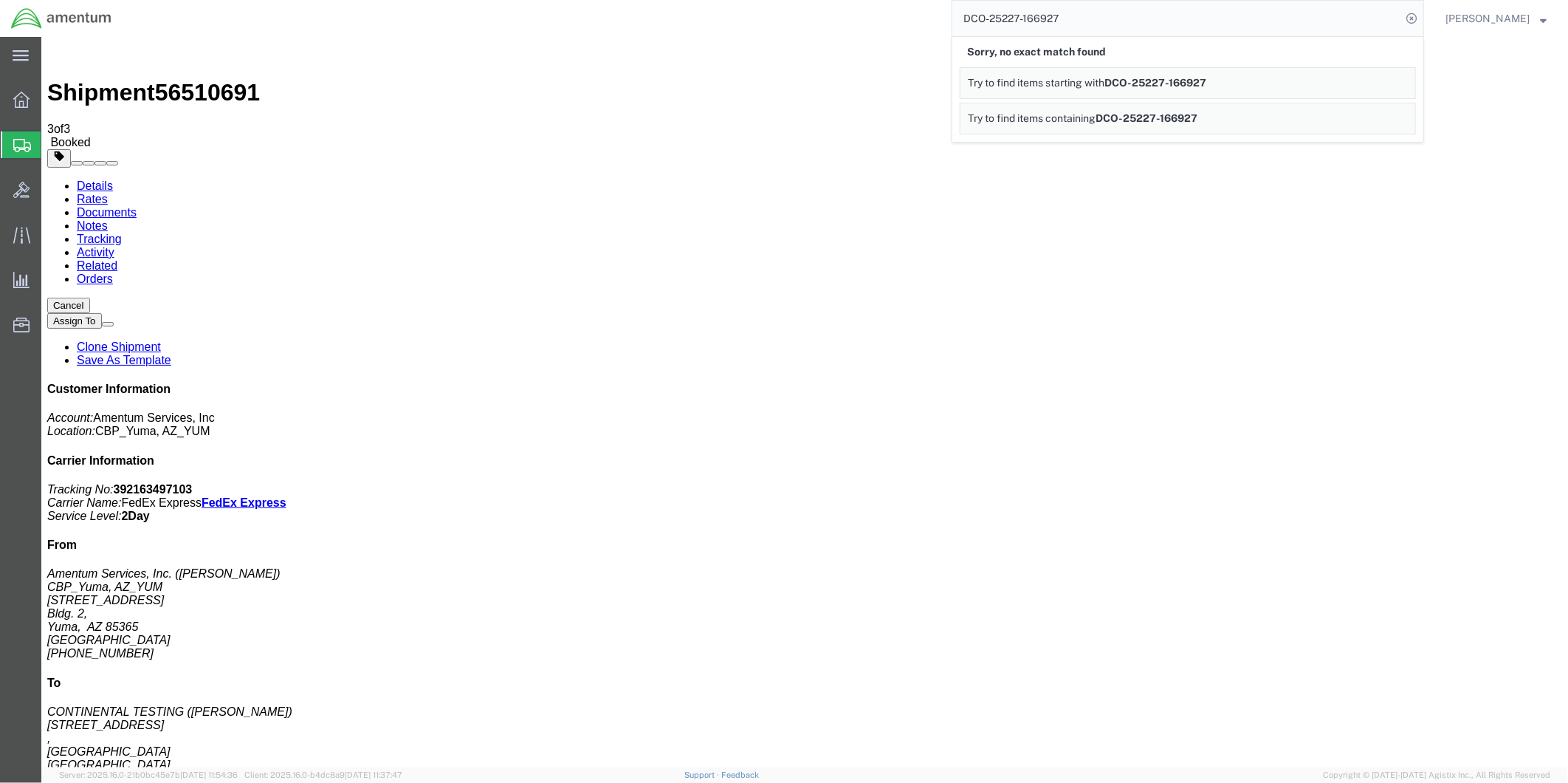
click at [871, 19] on div "DCO-25227-166927 Sorry, no exact match found Try to find items starting with DC…" at bounding box center [773, 19] width 1301 height 37
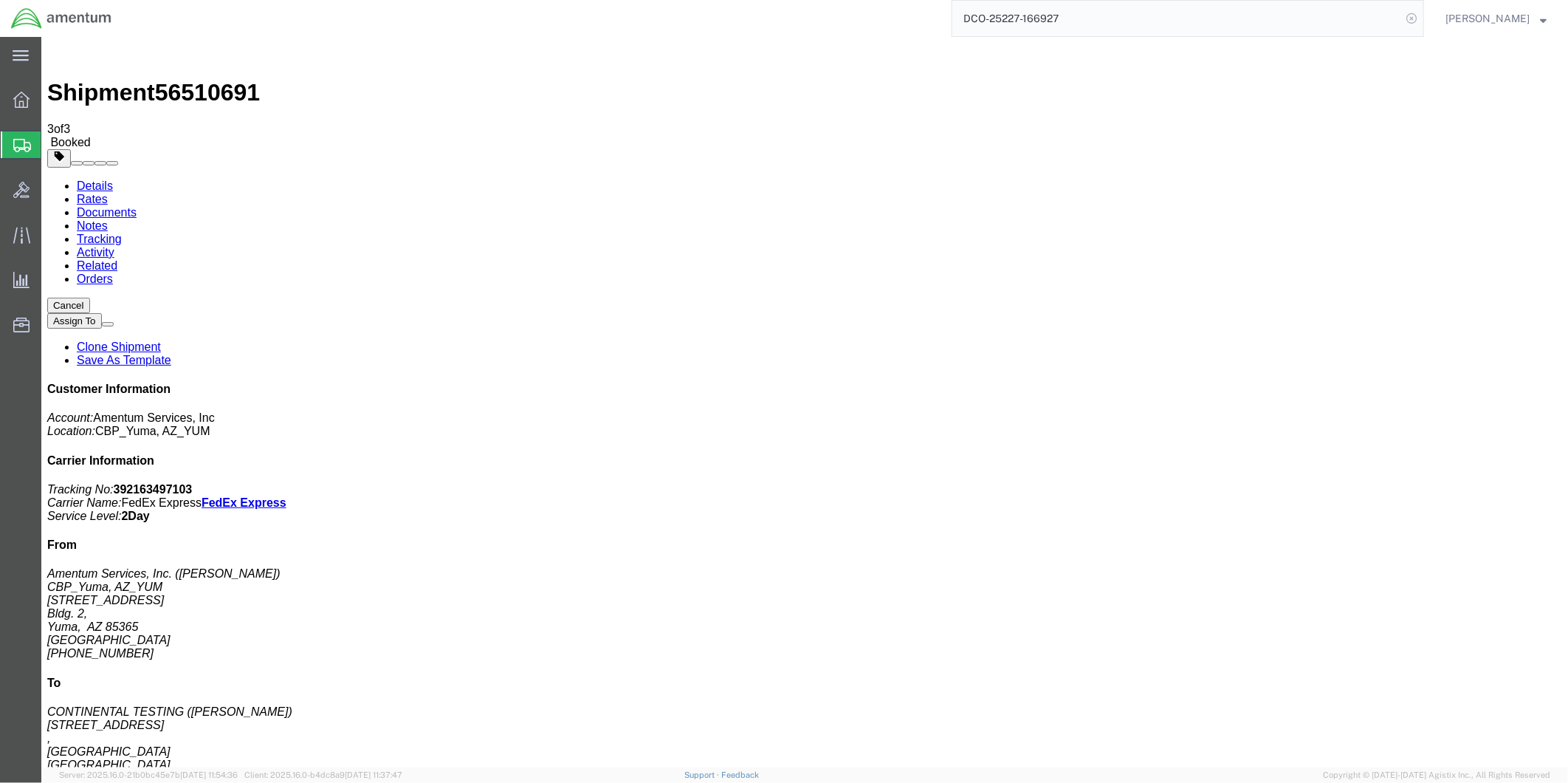
click at [1414, 19] on icon at bounding box center [1410, 18] width 20 height 20
paste input "DCO-25227-166927"
type input "DCO-25227-166927"
click at [1417, 16] on icon at bounding box center [1410, 18] width 20 height 20
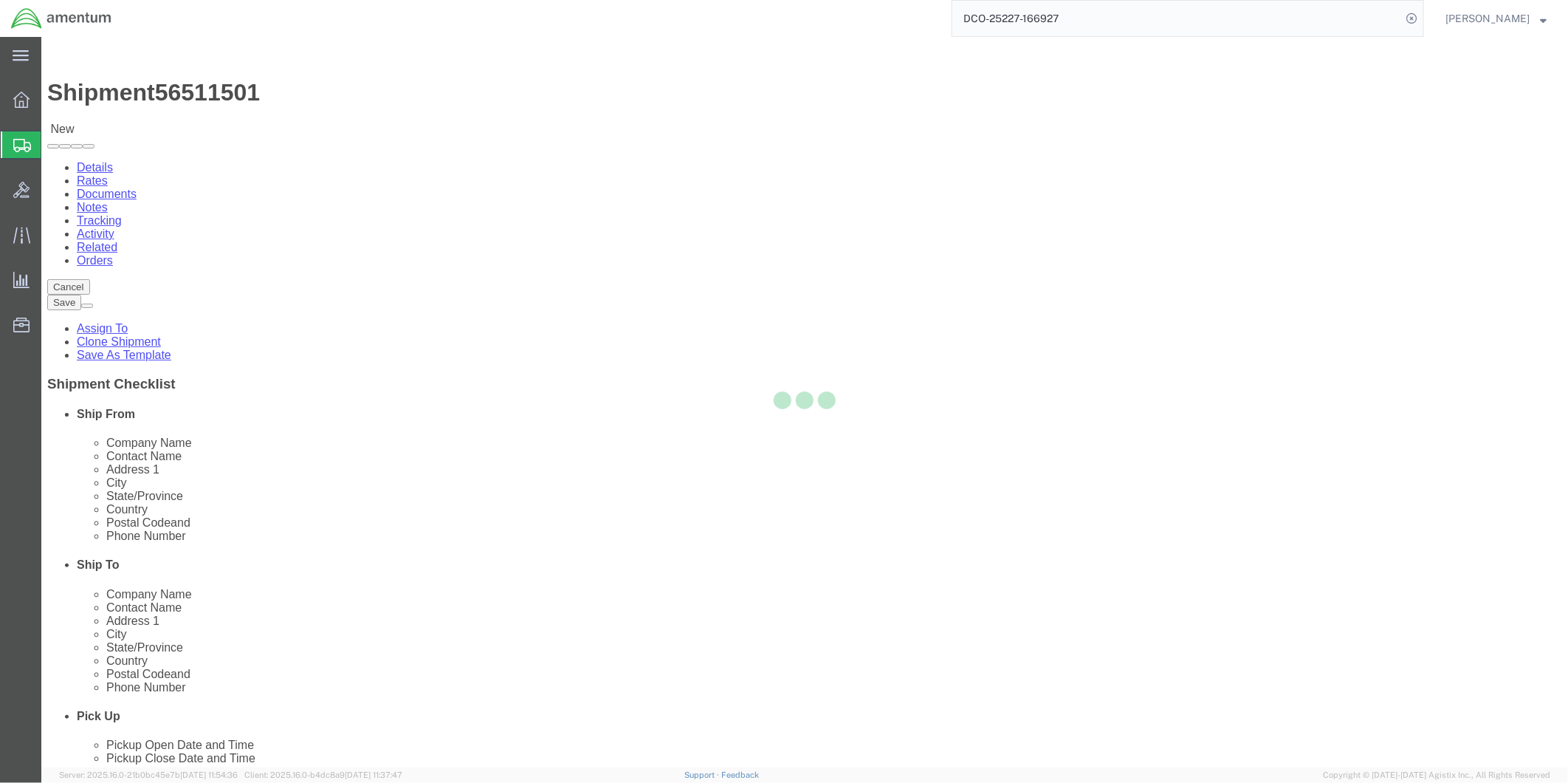
select select "49951"
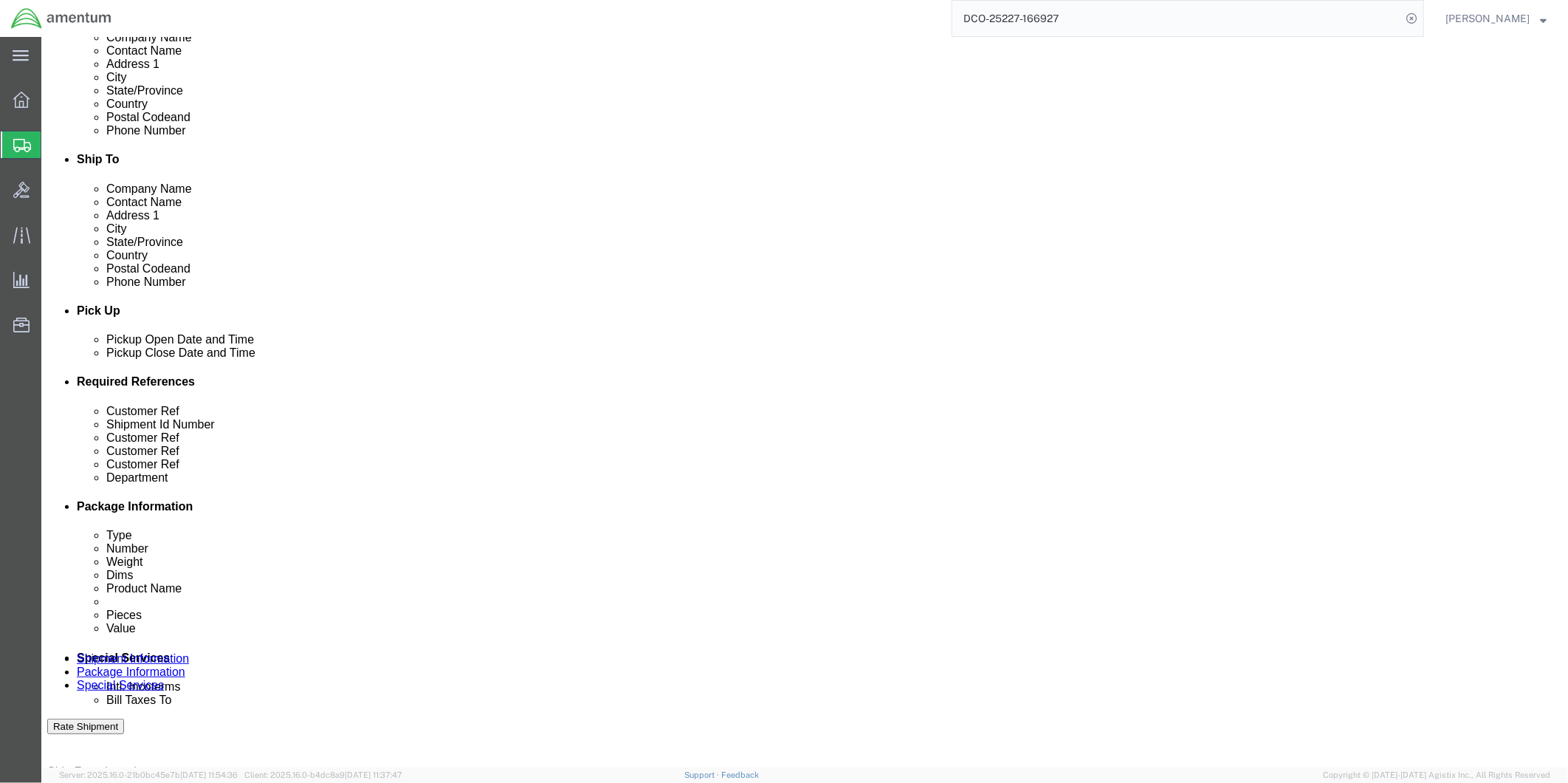
scroll to position [410, 0]
click div "[DATE] 12:00 PM"
type input "2:00 PM"
click button "Apply"
click div "[DATE] 4:00 PM"
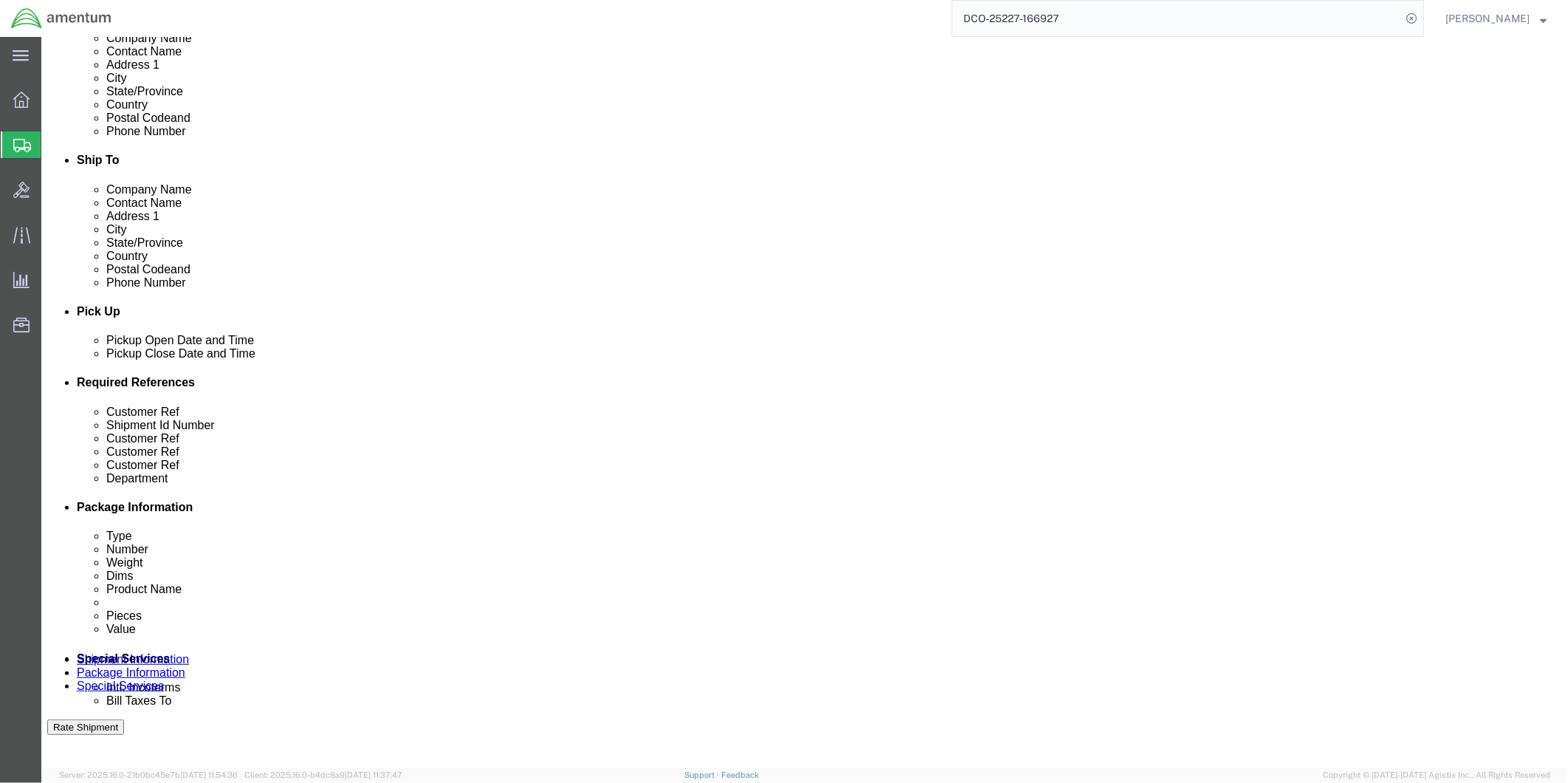
type input "4:30 PM"
click button "Apply"
click div "[DATE] 11:00 AM"
type input "9:00 AM"
click button "Apply"
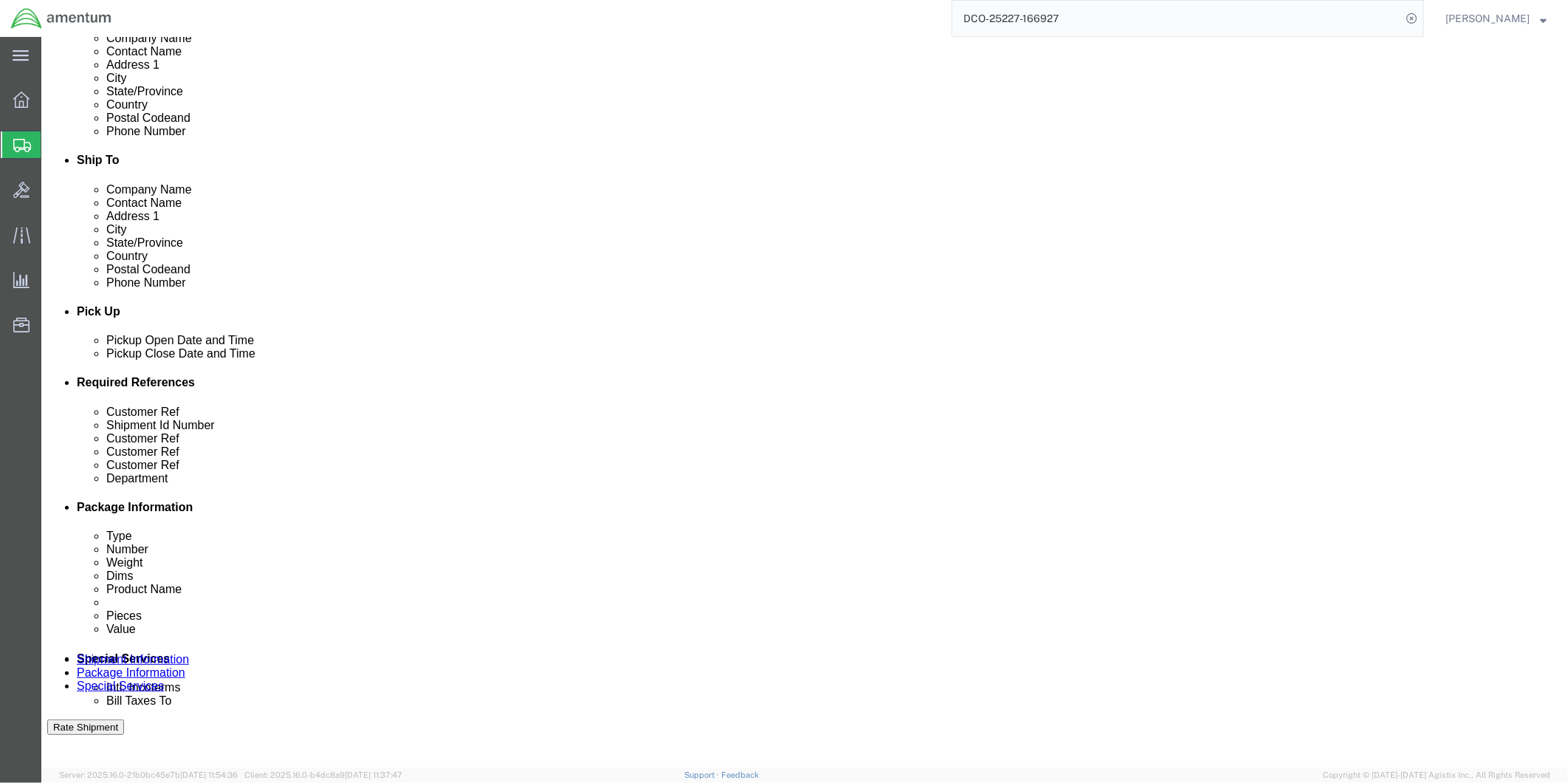
click div "[DATE] 12:00 PM"
type input "4:00 PM"
click button "Apply"
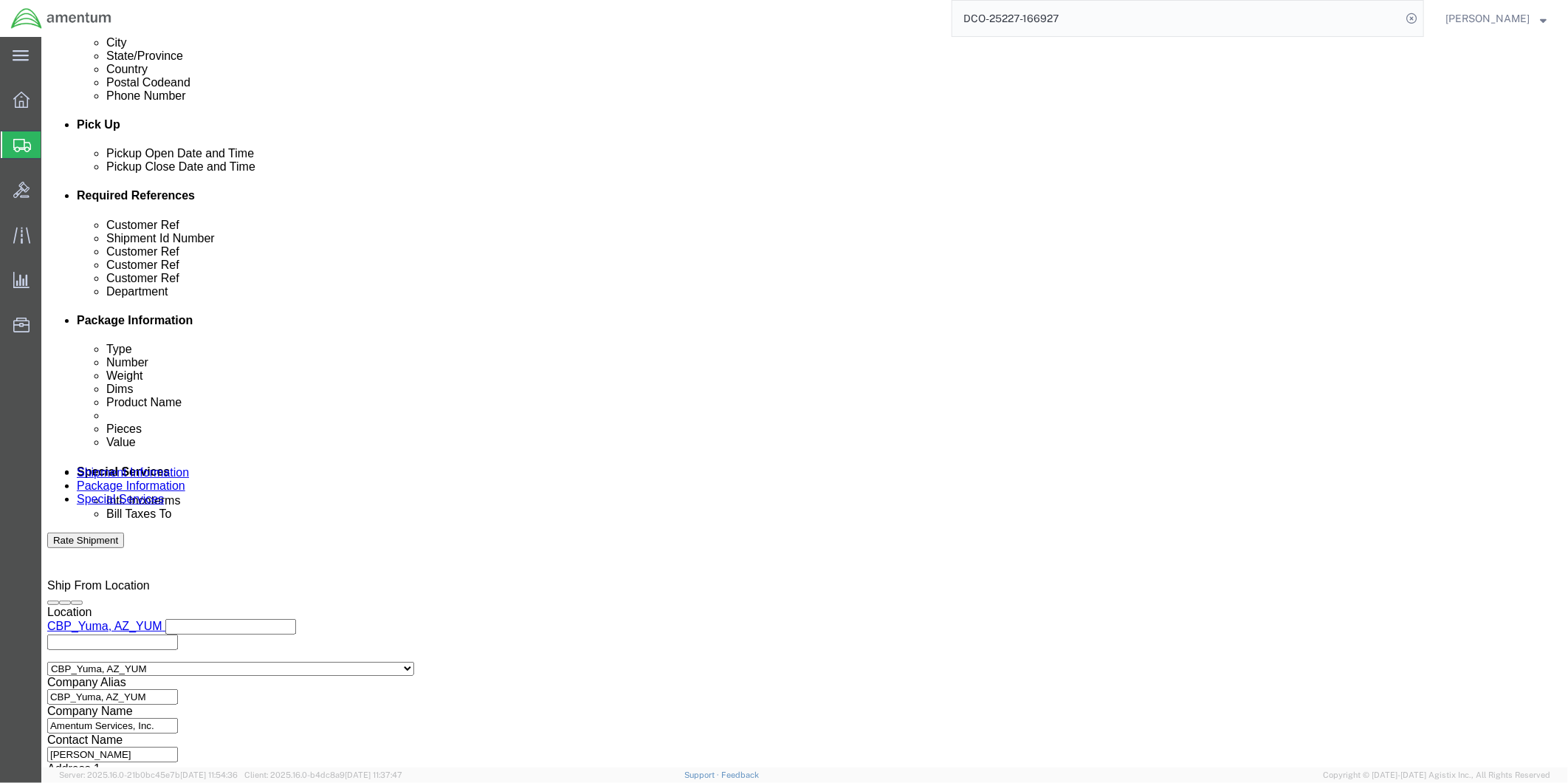
scroll to position [600, 0]
click button "Continue"
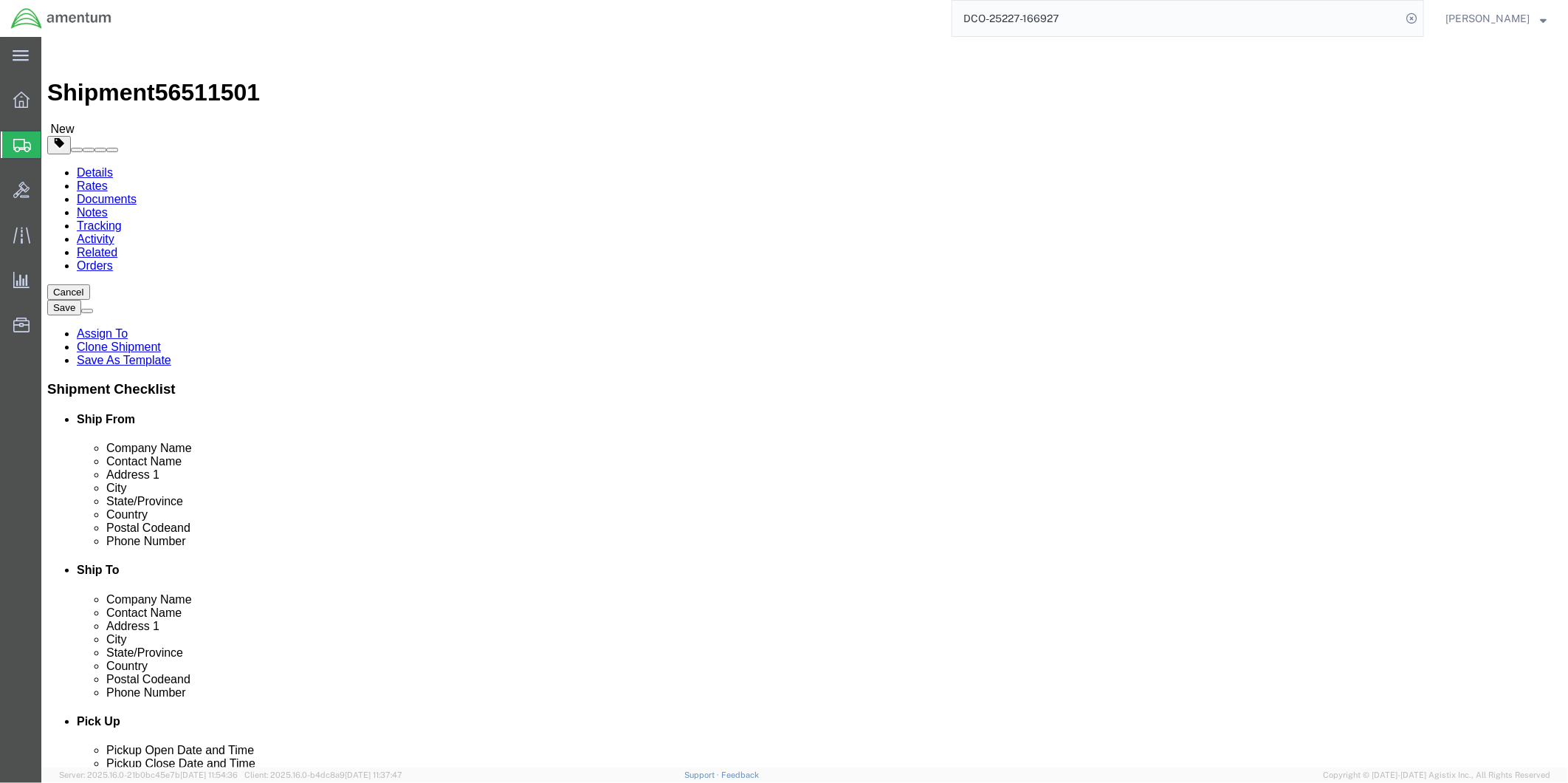
click dd "38.00 USD"
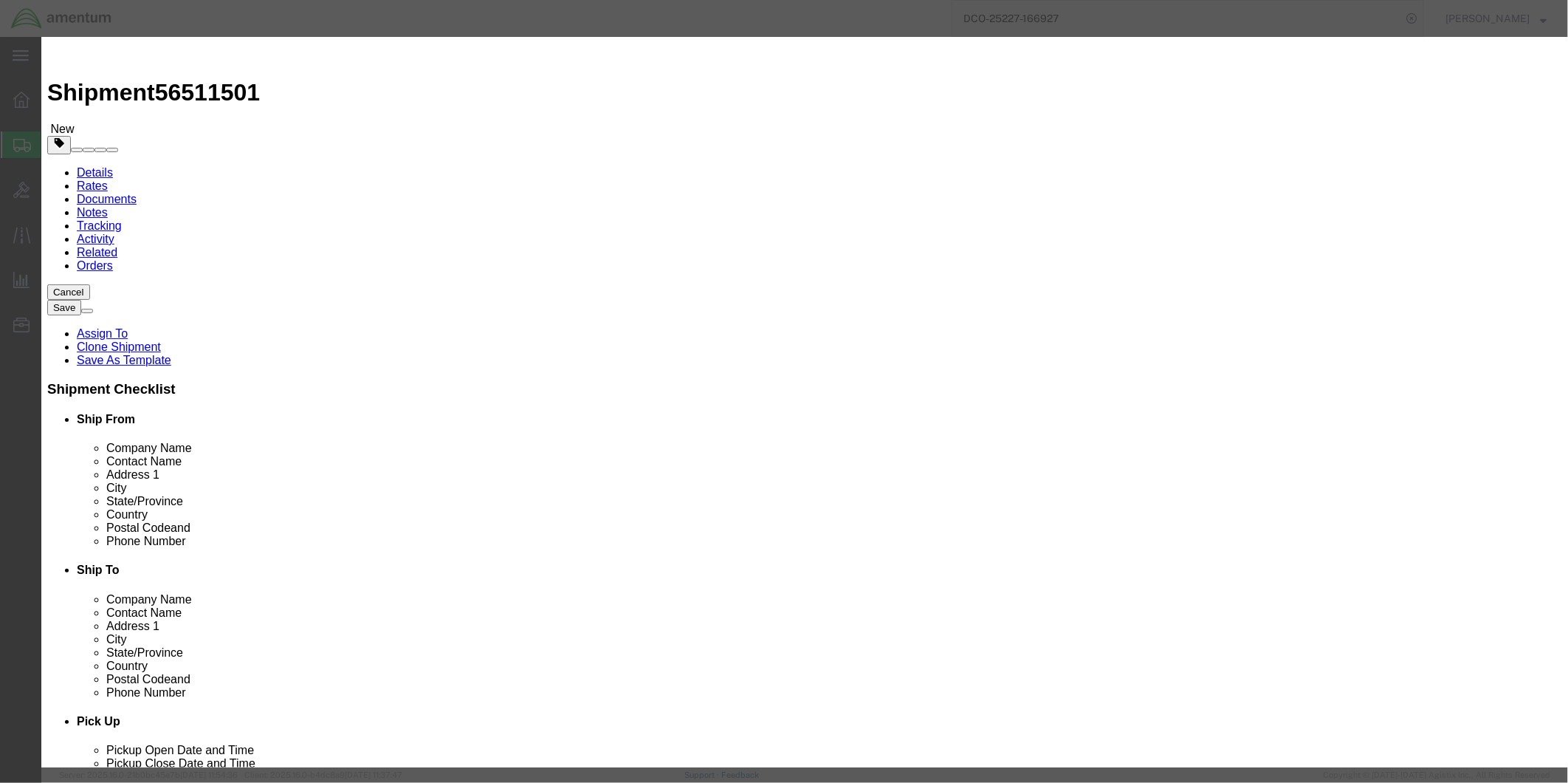
click input "text"
type input "2996326"
click button "Save & Close"
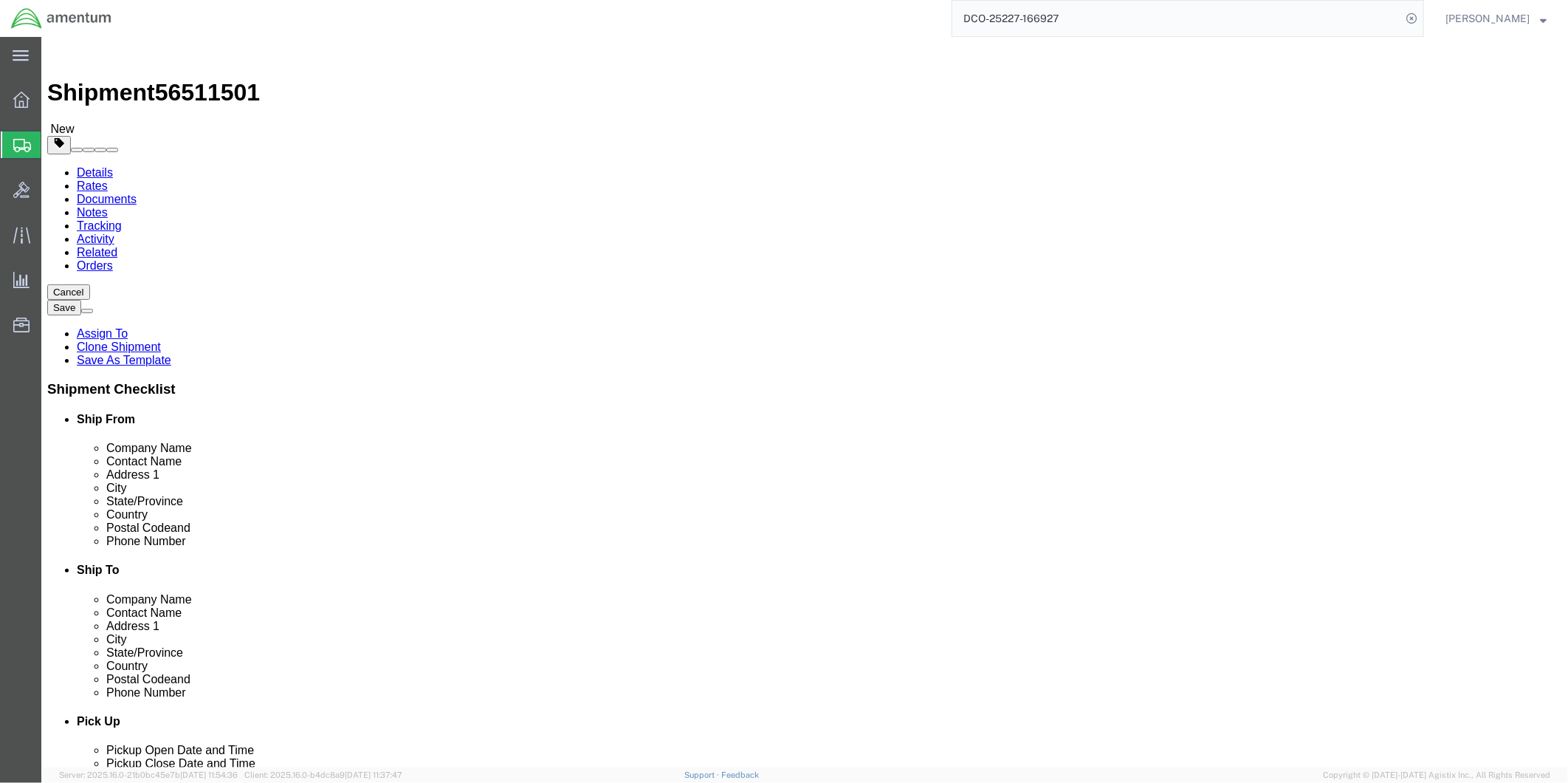
click dd "505.74 USD"
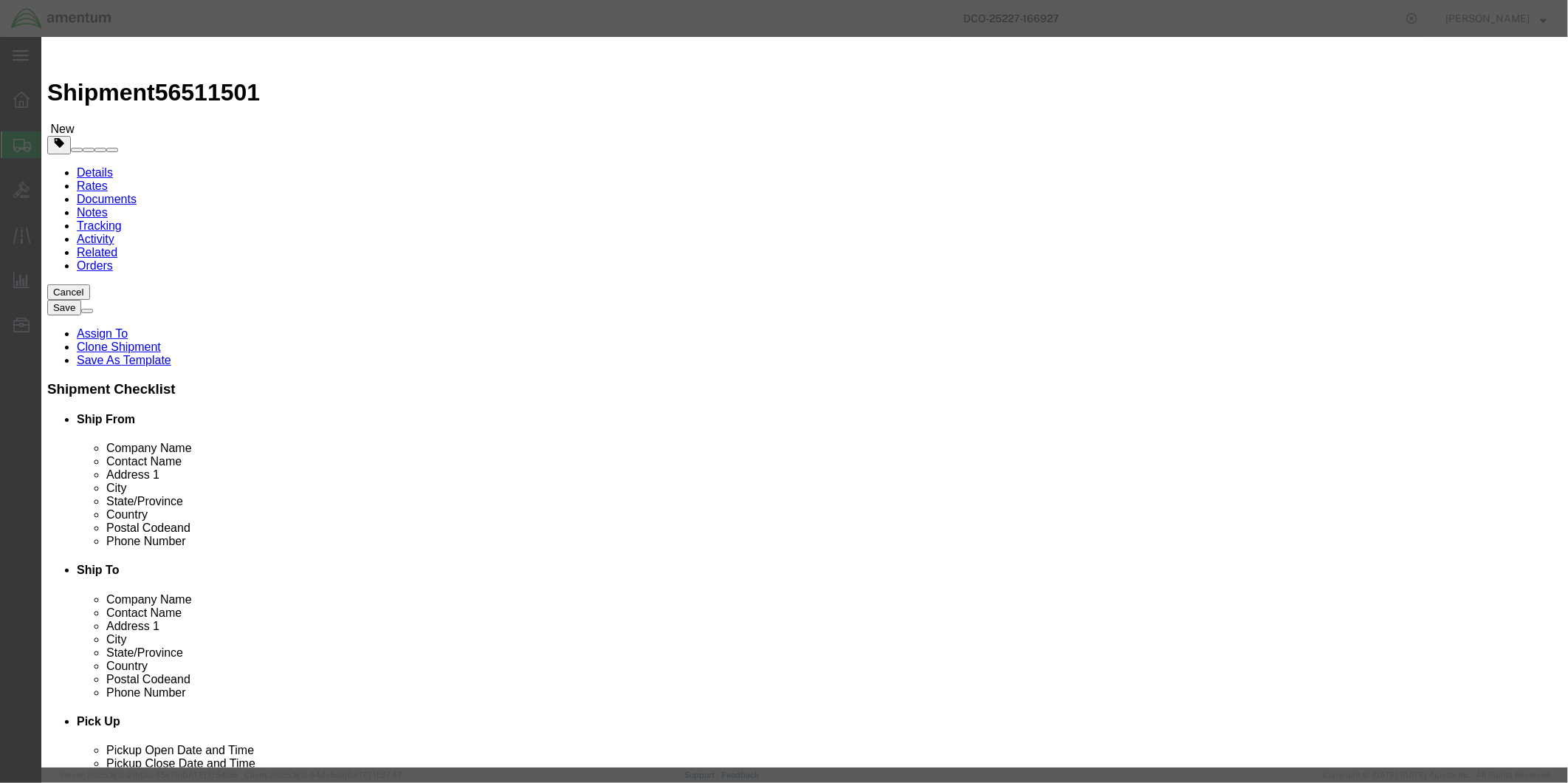
click input "checkbox"
checkbox input "true"
click input "text"
type input "97176"
click button "Save & Close"
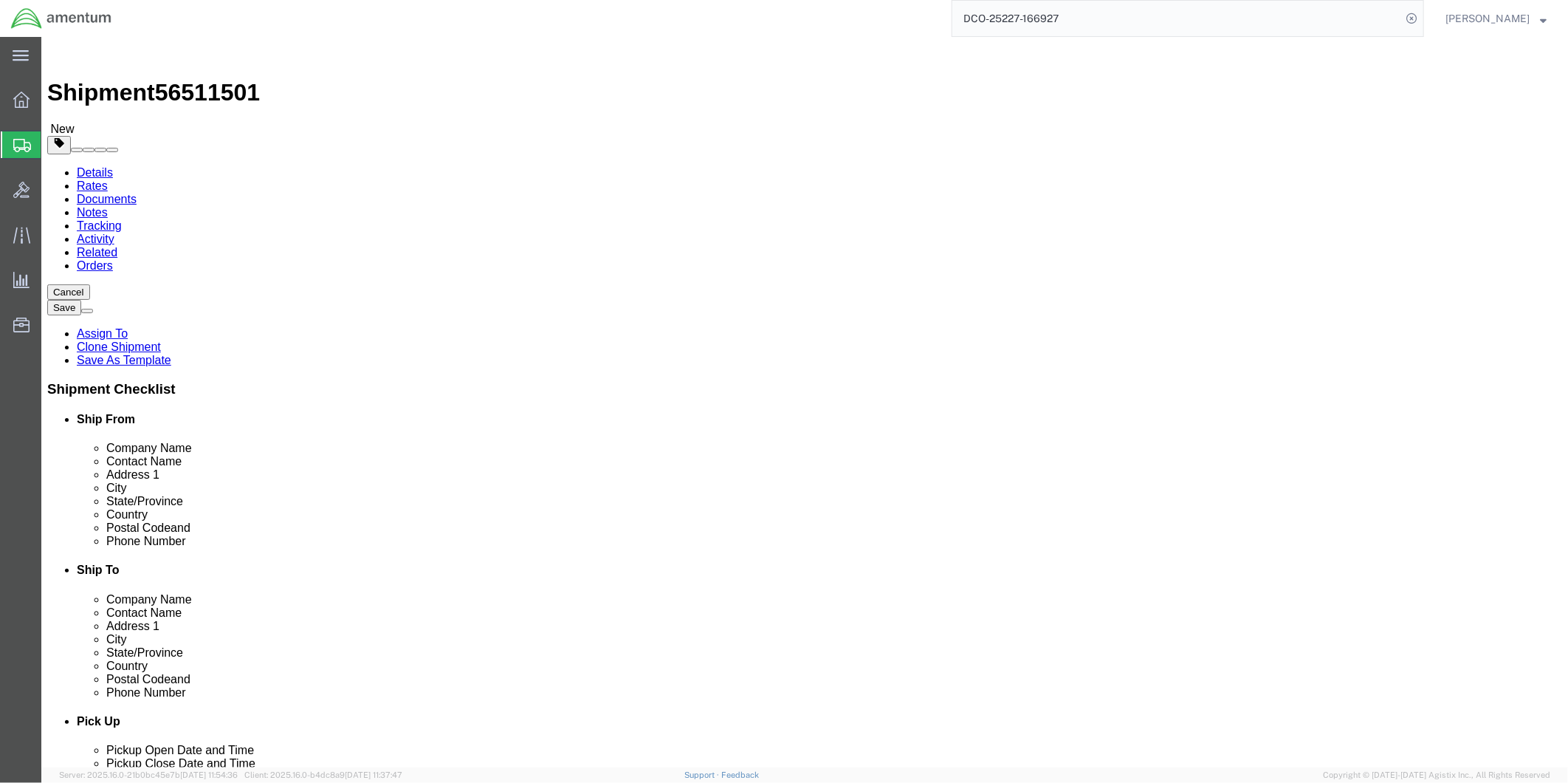
click button "Rate Shipment"
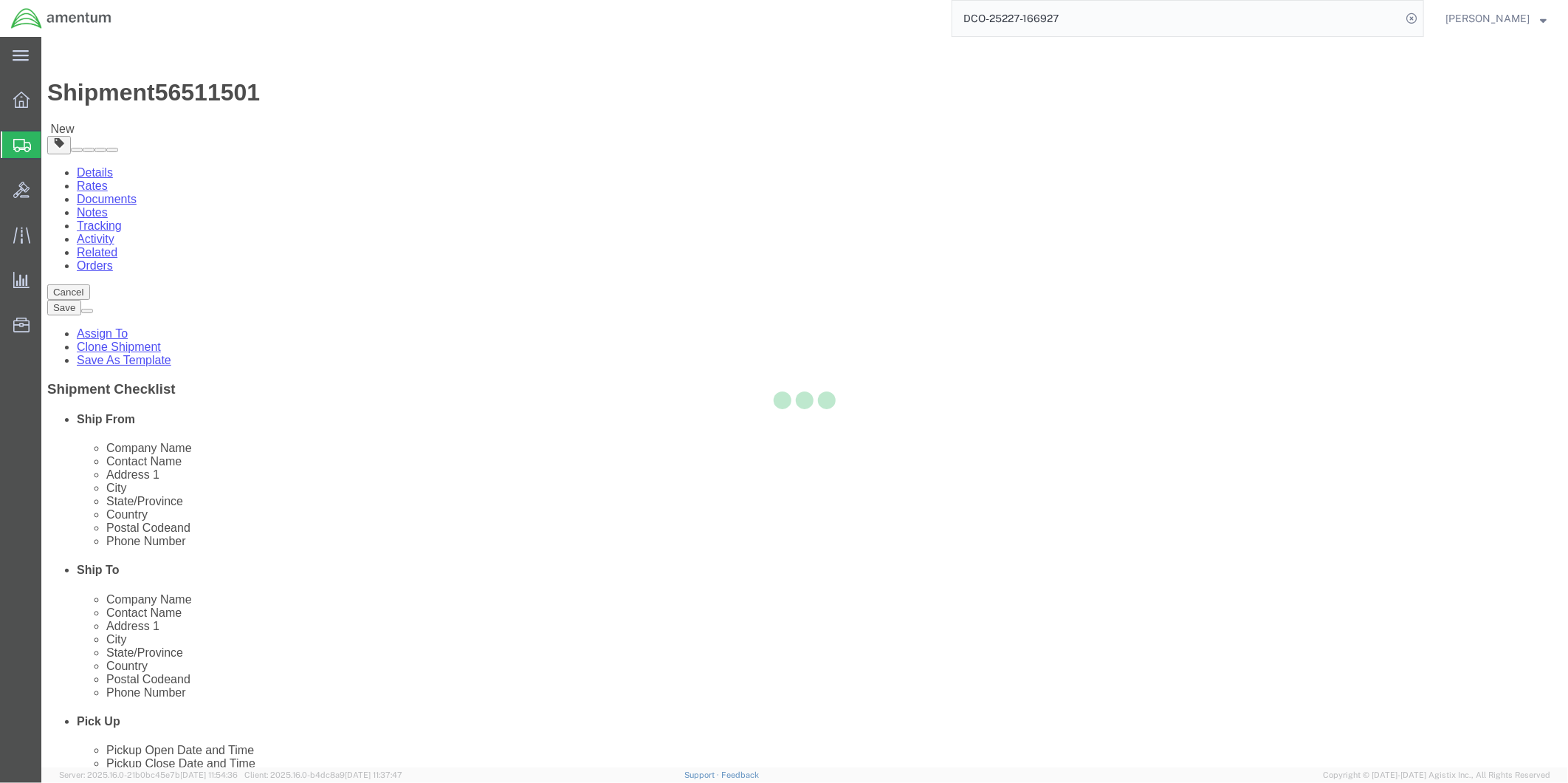
select select
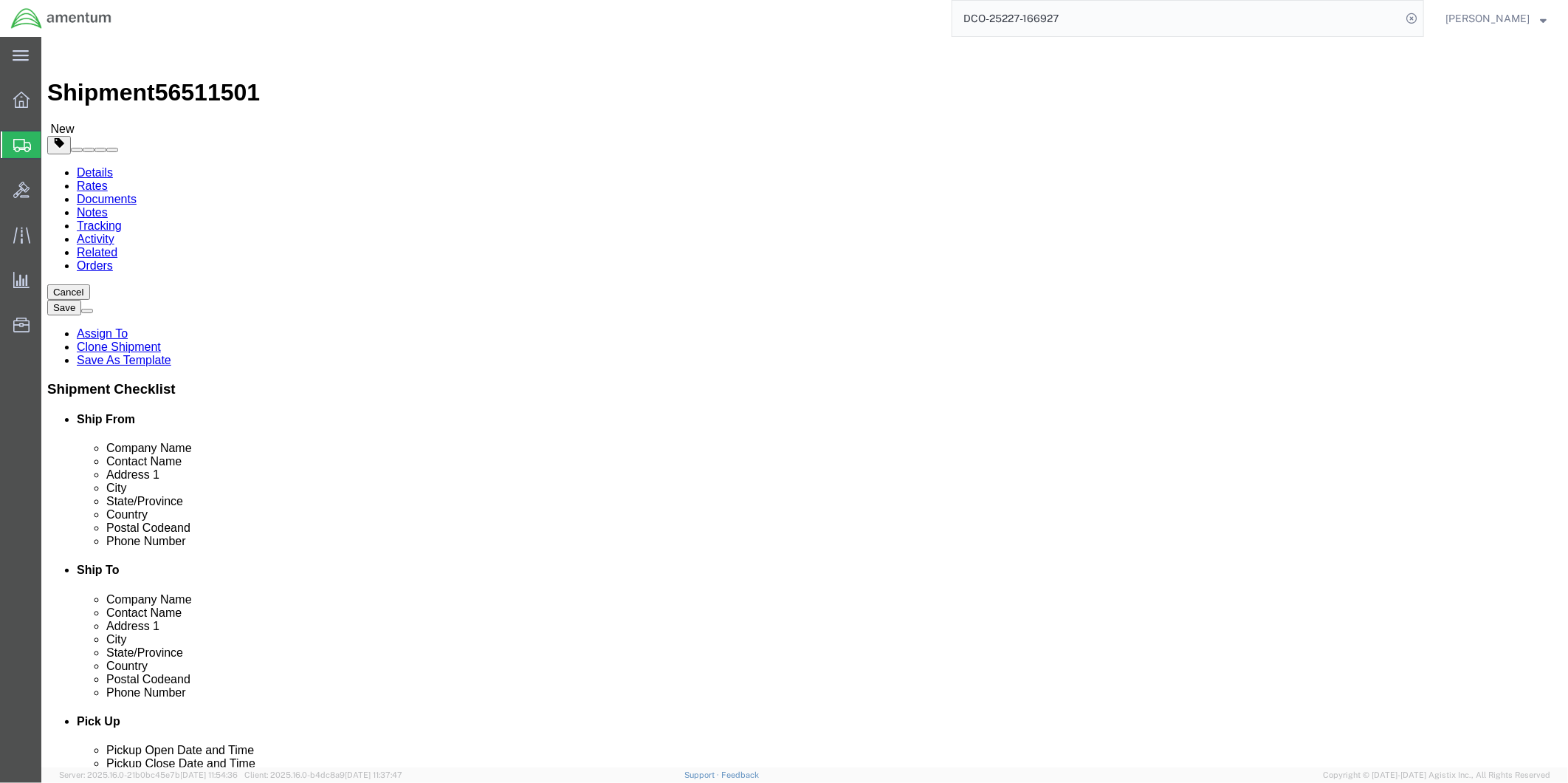
select select "DEPARTMENT"
select select "50311_96750"
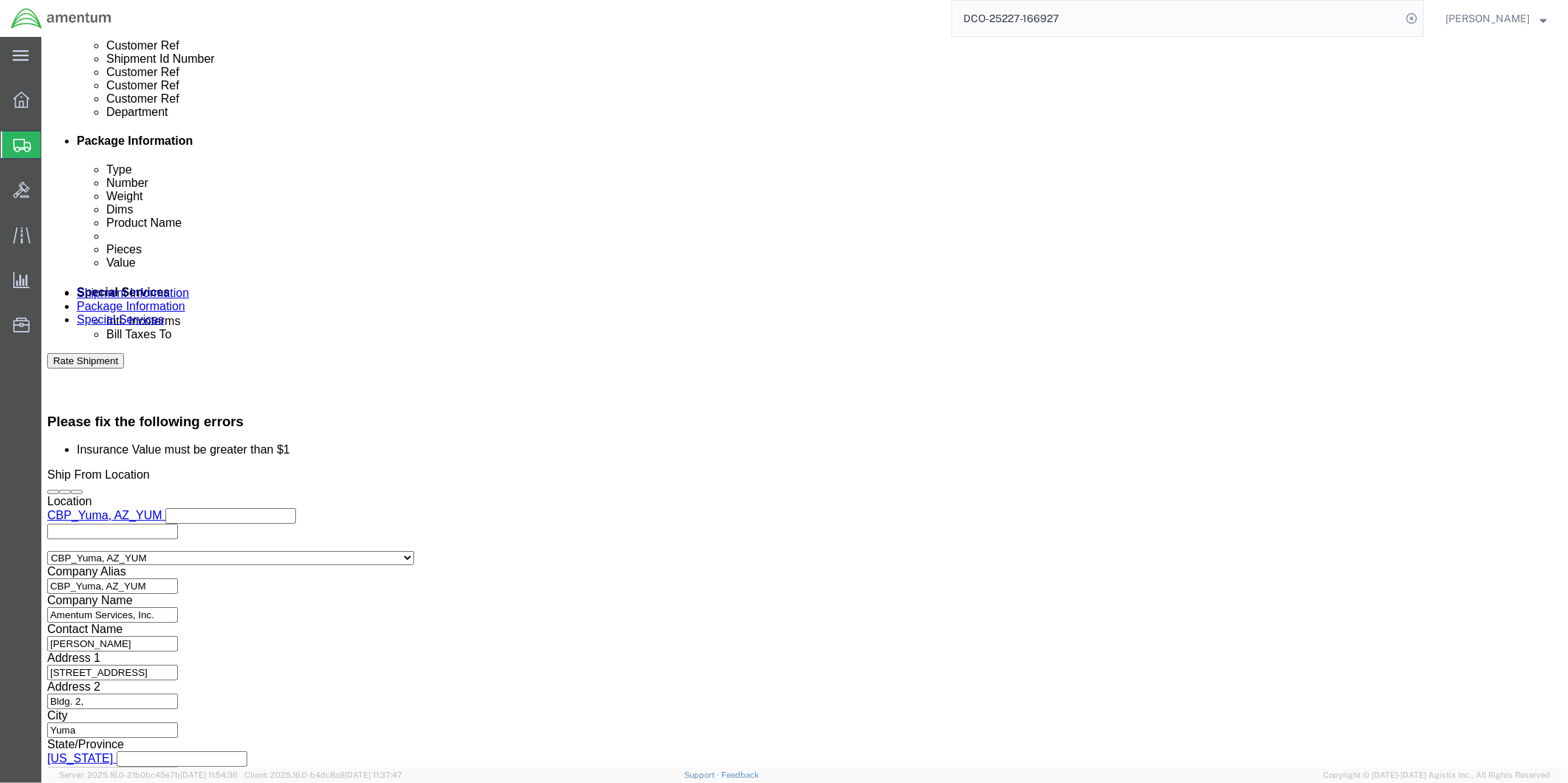
scroll to position [637, 0]
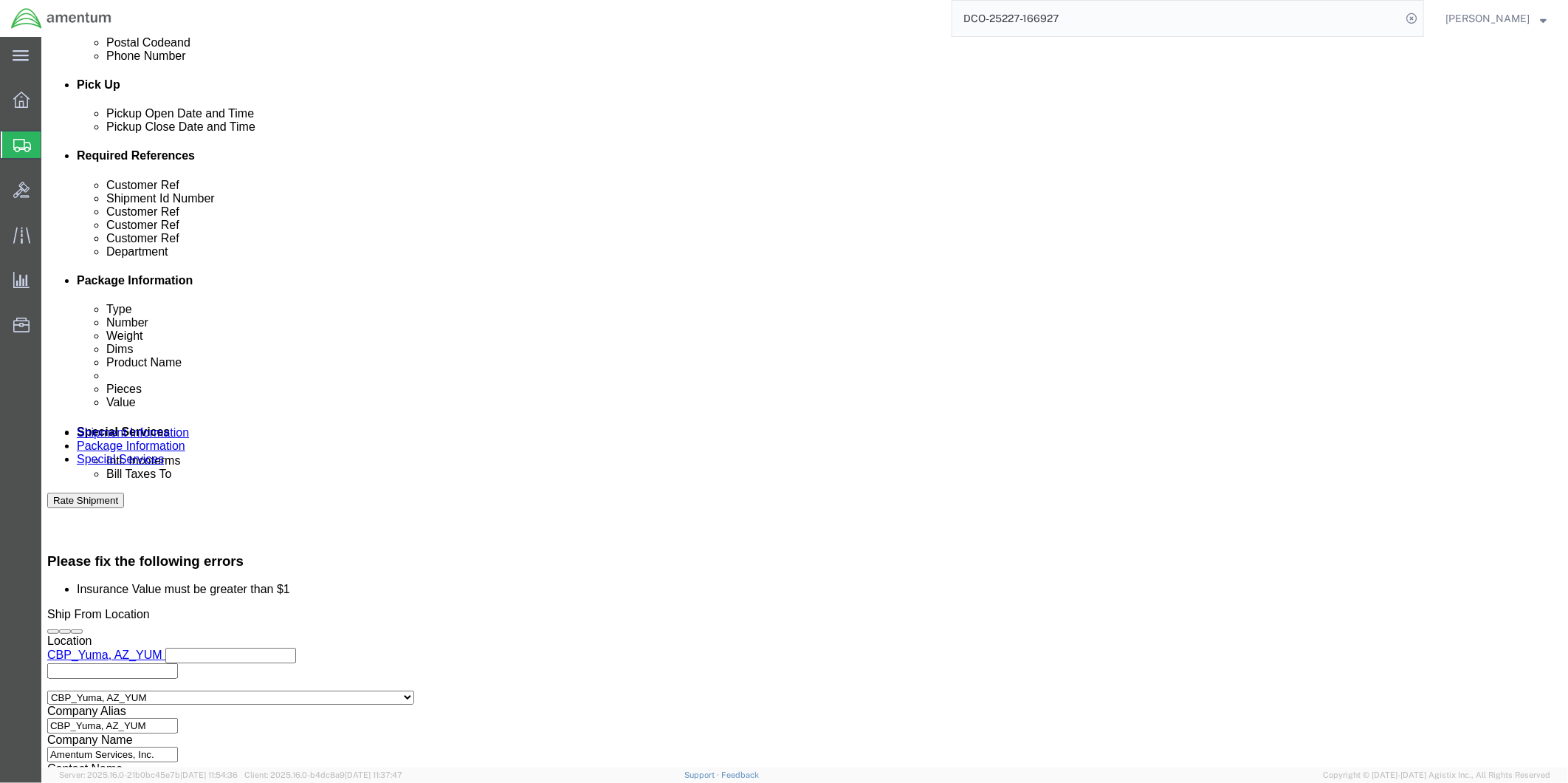
click input "text"
type input "505.74"
click button "Save"
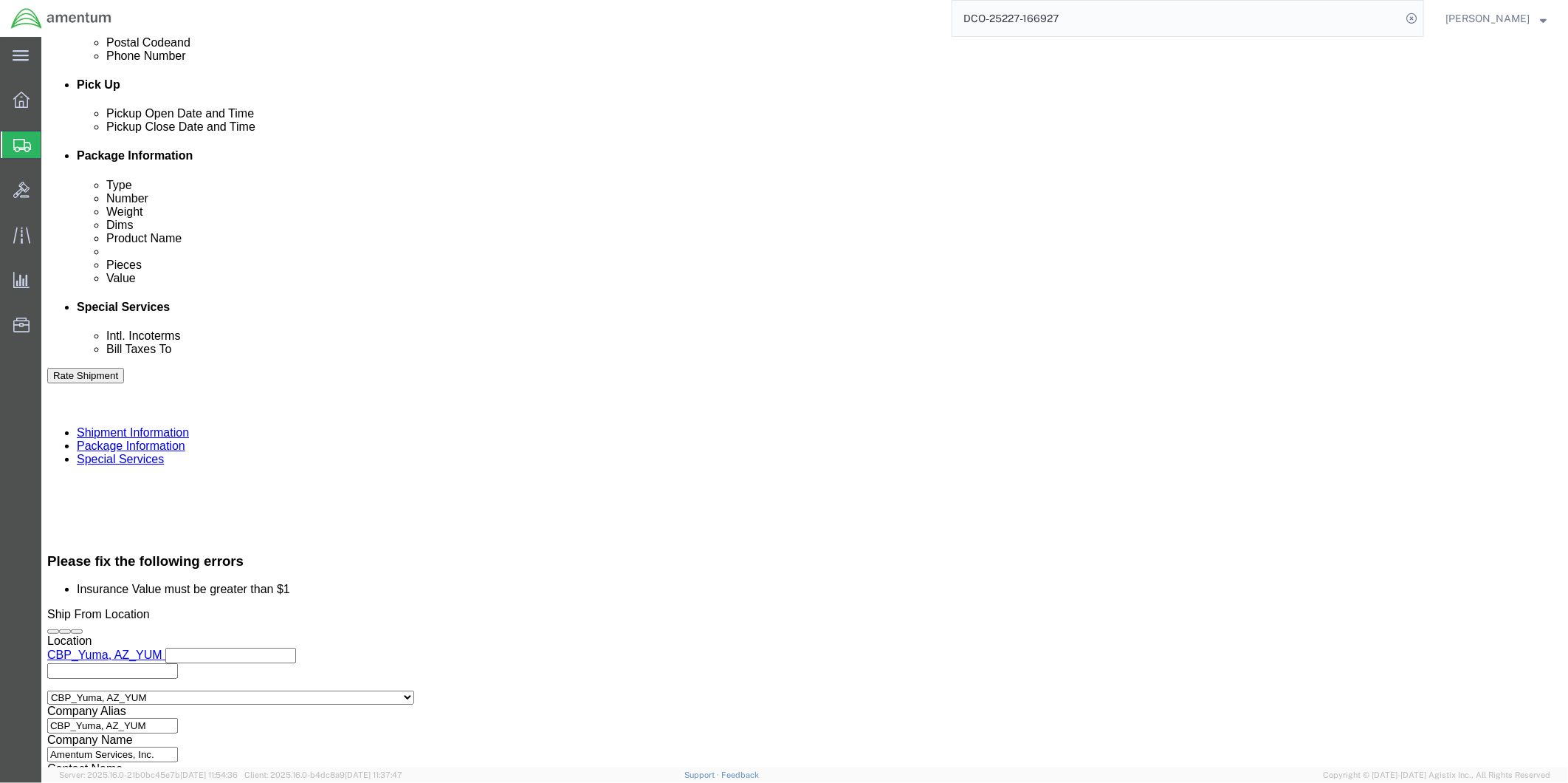
click button "Rate Shipment"
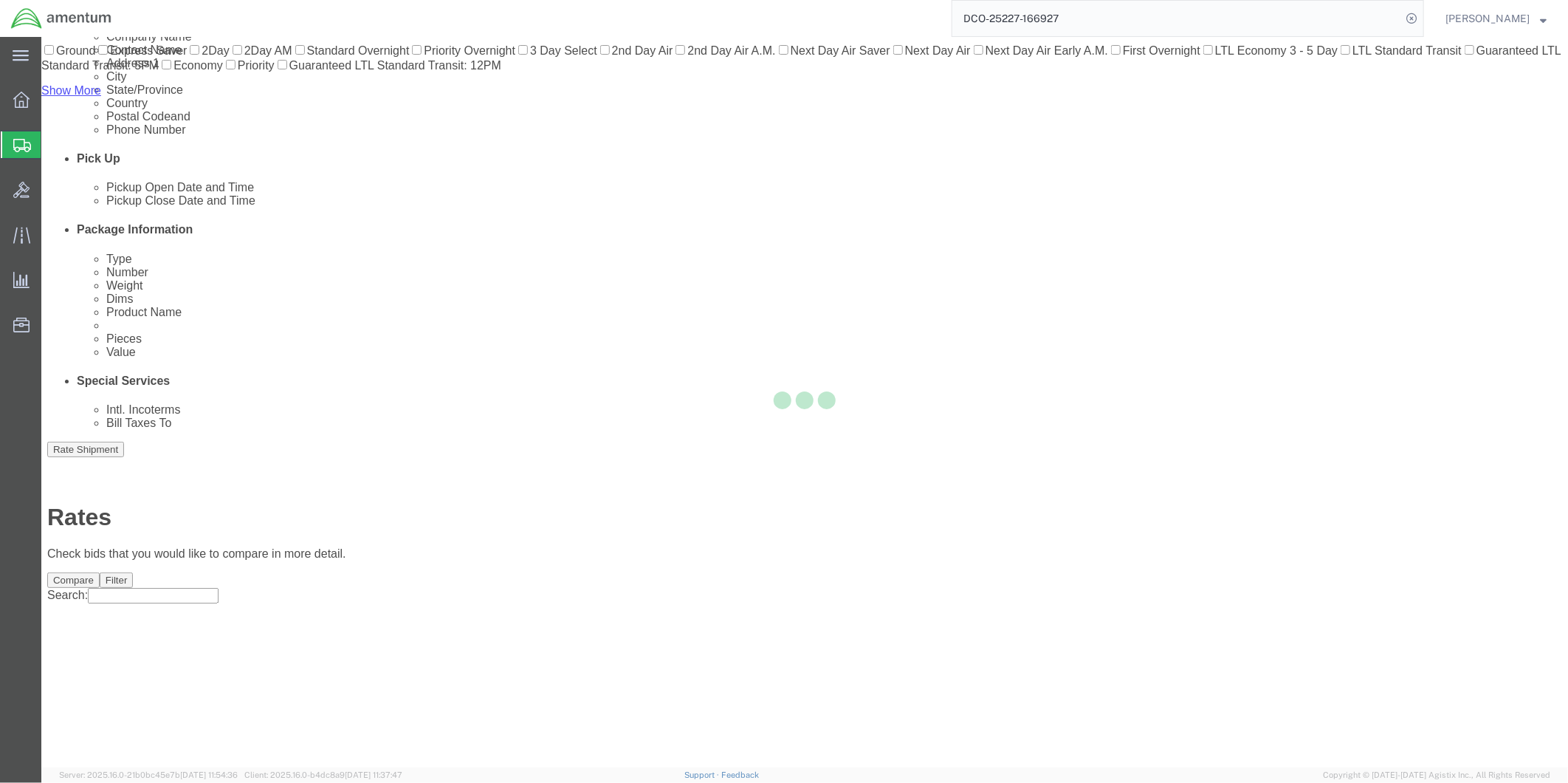
scroll to position [44, 0]
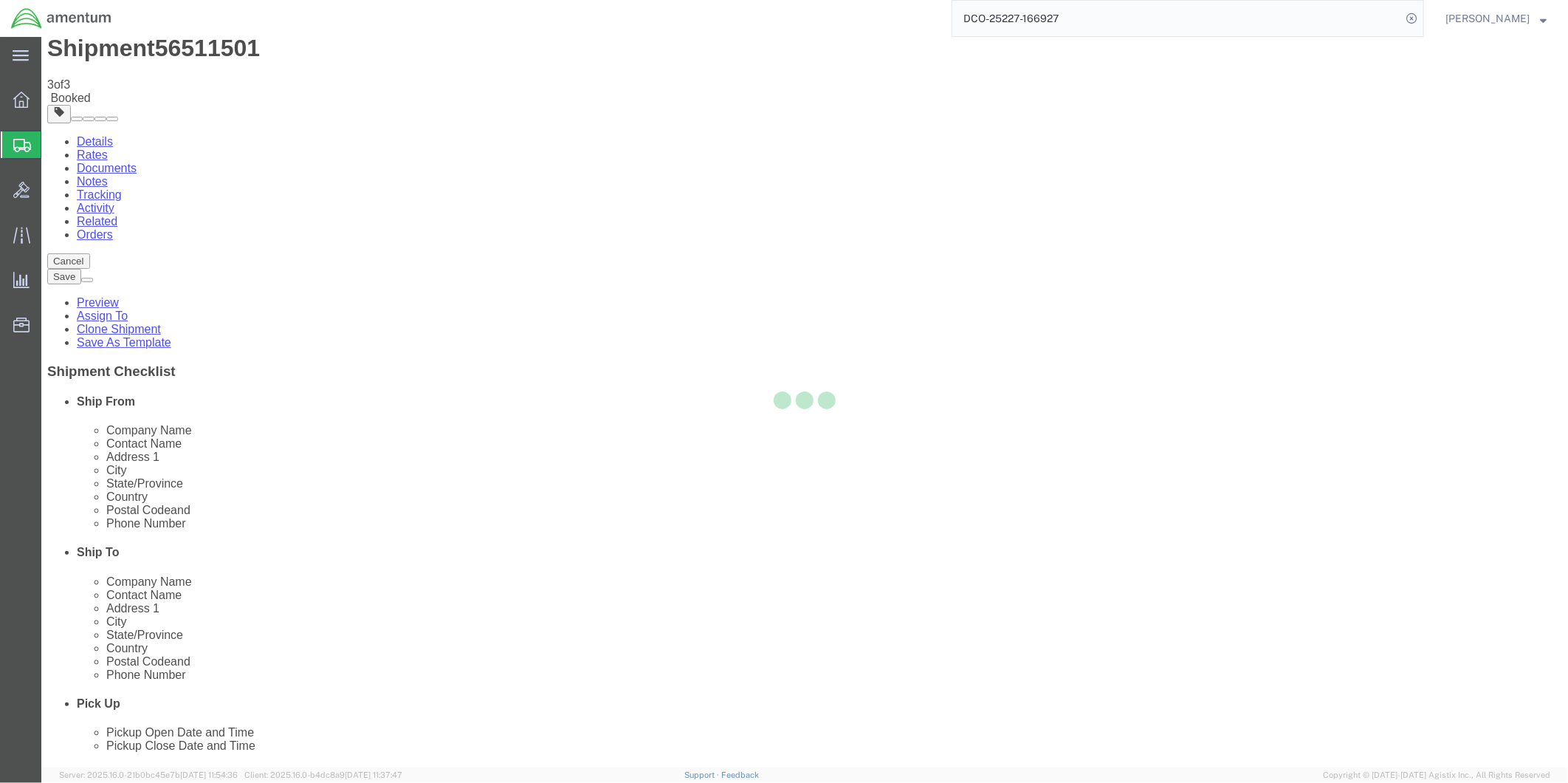
scroll to position [0, 0]
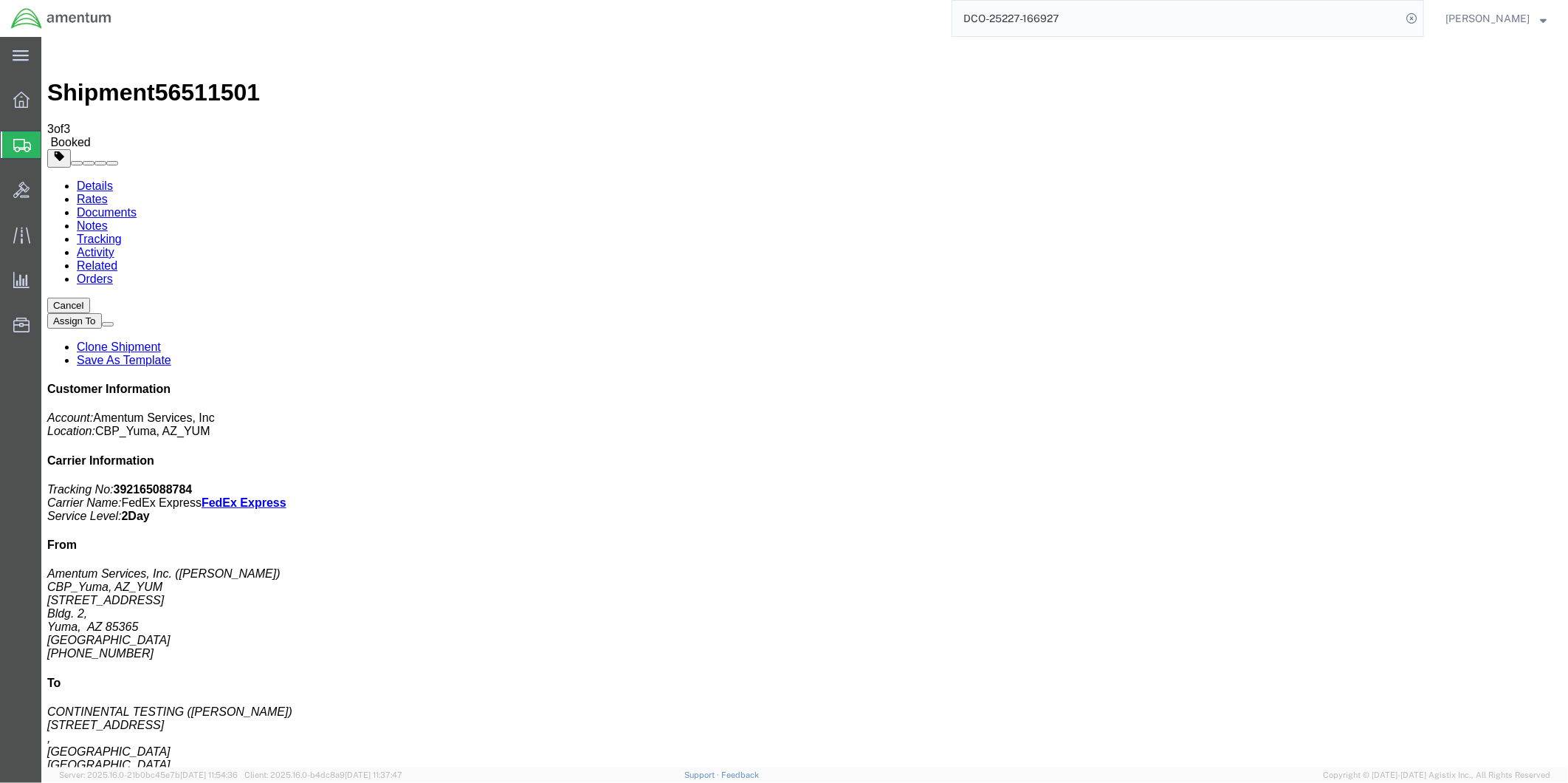
drag, startPoint x: 767, startPoint y: 263, endPoint x: 841, endPoint y: 285, distance: 77.2
click at [81, 179] on link "Details" at bounding box center [93, 185] width 36 height 12
click link "Schedule pickup request"
